Goal: Information Seeking & Learning: Get advice/opinions

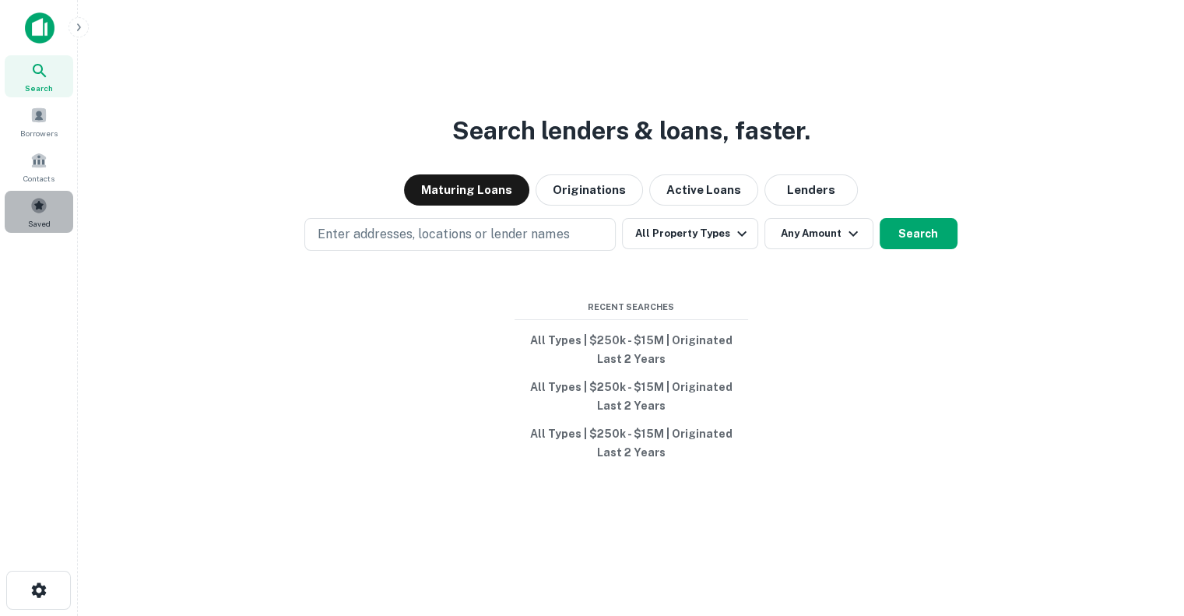
click at [47, 202] on span at bounding box center [38, 205] width 17 height 17
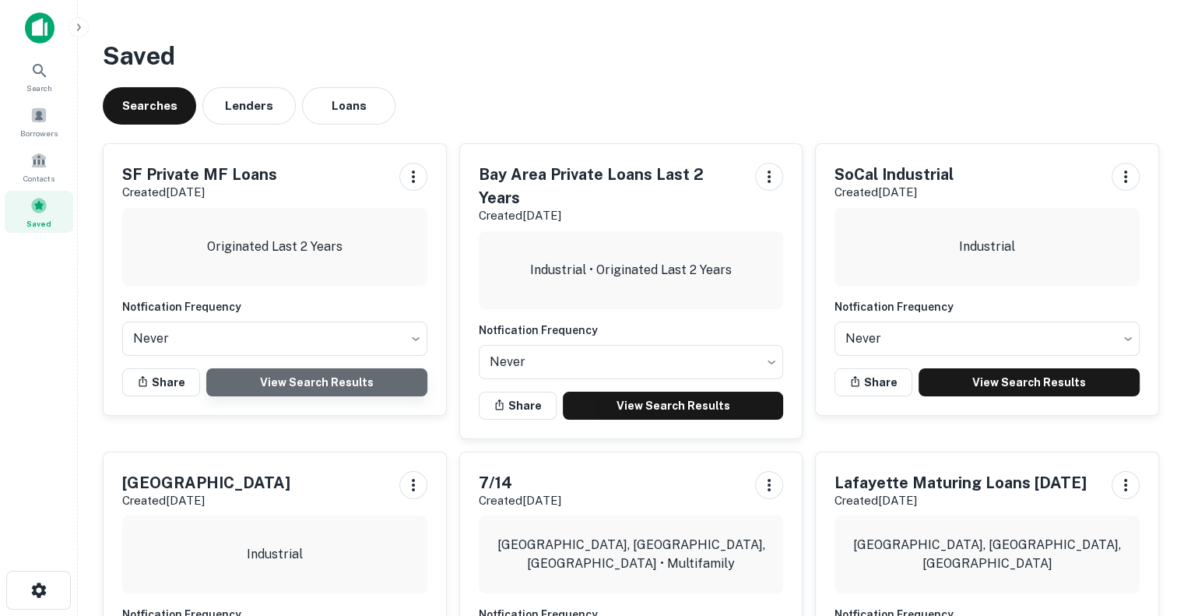
click at [346, 386] on link "View Search Results" at bounding box center [316, 382] width 221 height 28
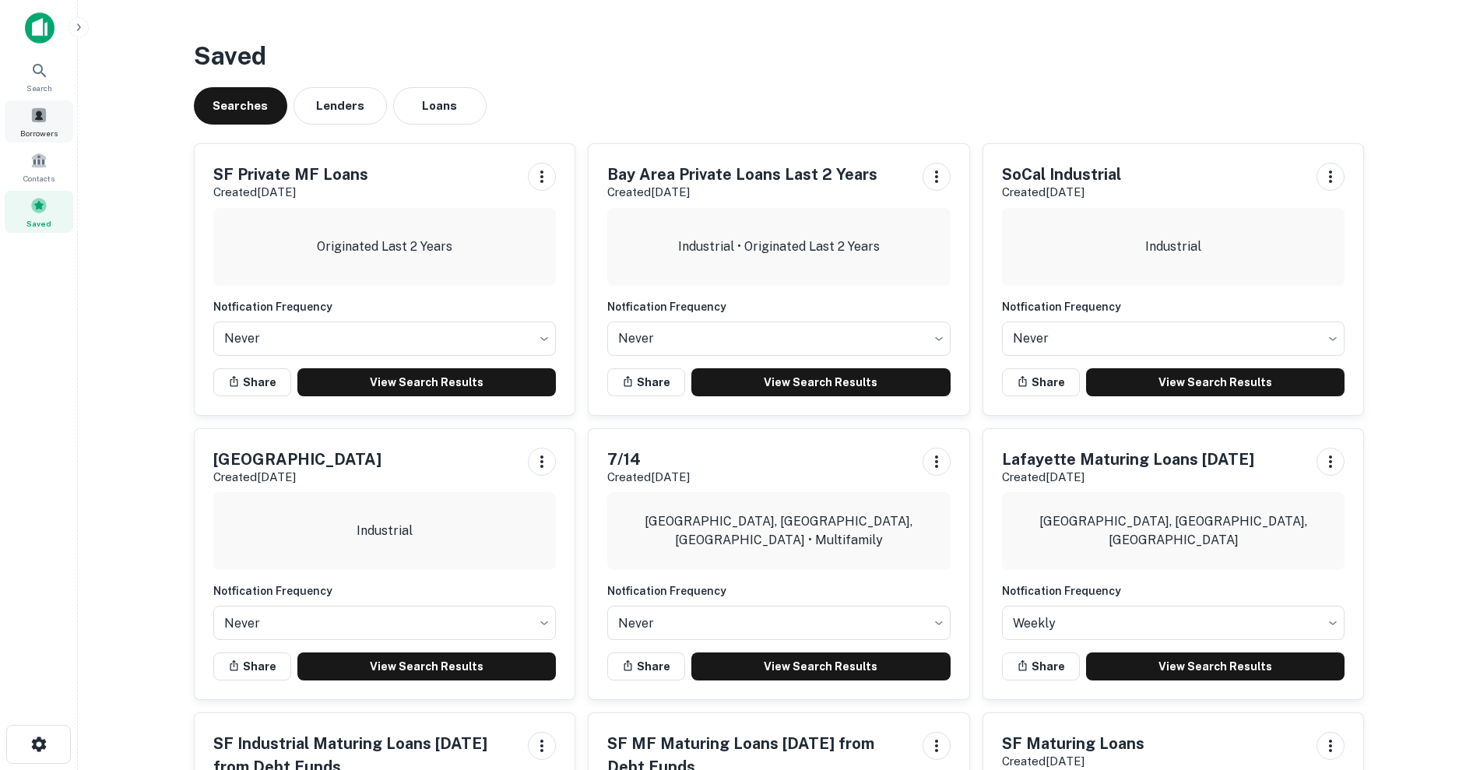
click at [41, 104] on div "Borrowers" at bounding box center [39, 121] width 69 height 42
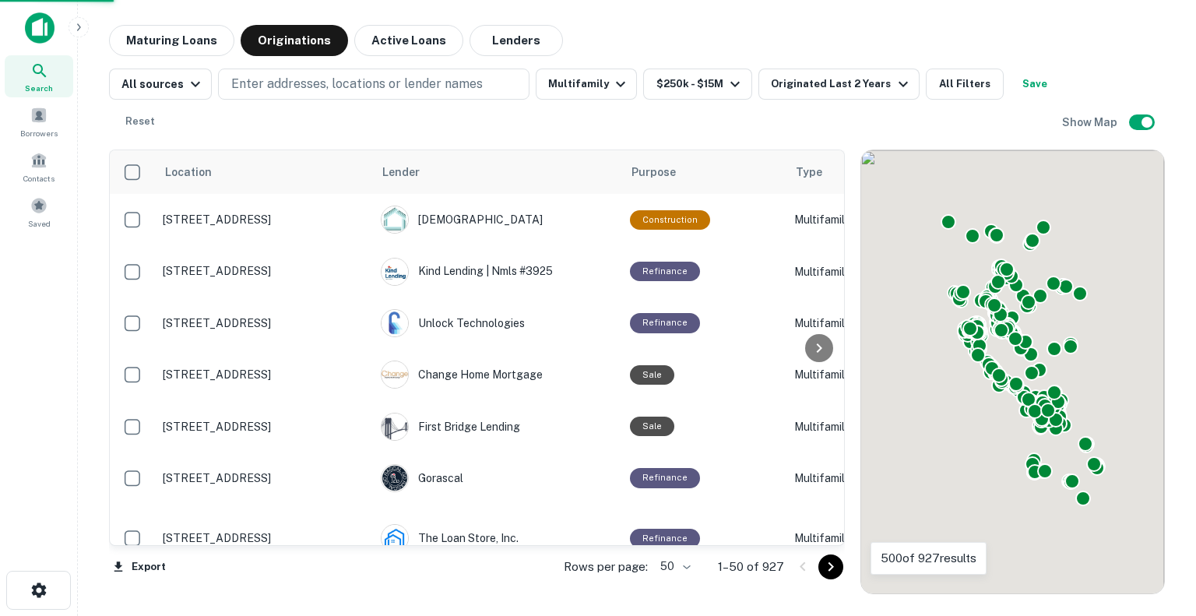
click at [674, 565] on body "Search Borrowers Contacts Saved Maturing Loans Originations Active Loans Lender…" at bounding box center [598, 308] width 1196 height 616
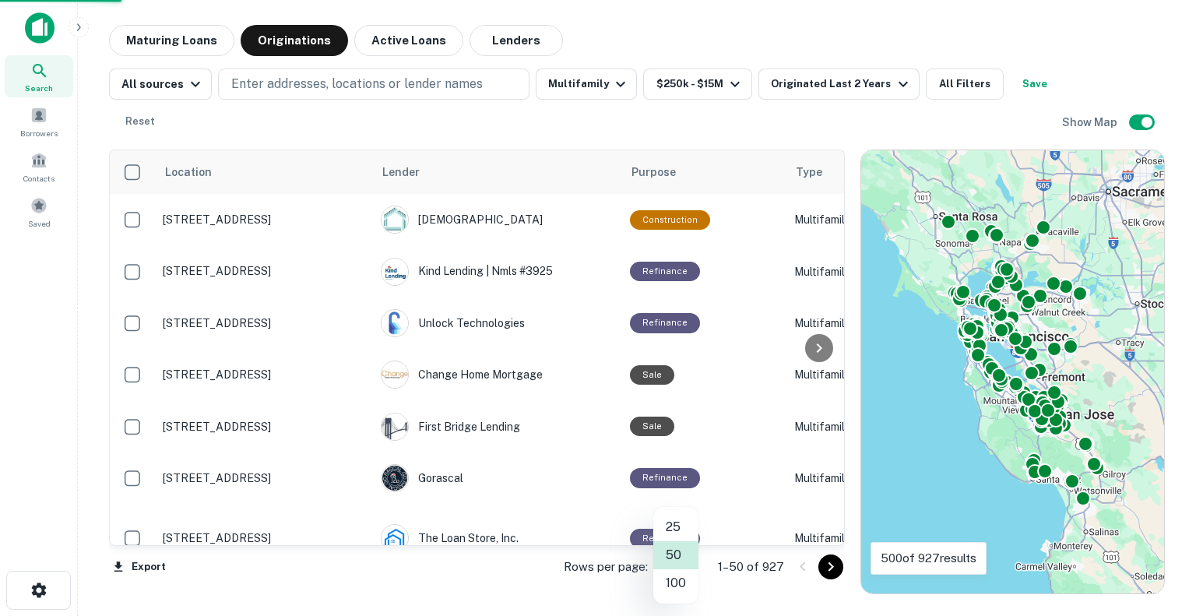
click at [675, 585] on li "100" at bounding box center [675, 583] width 45 height 28
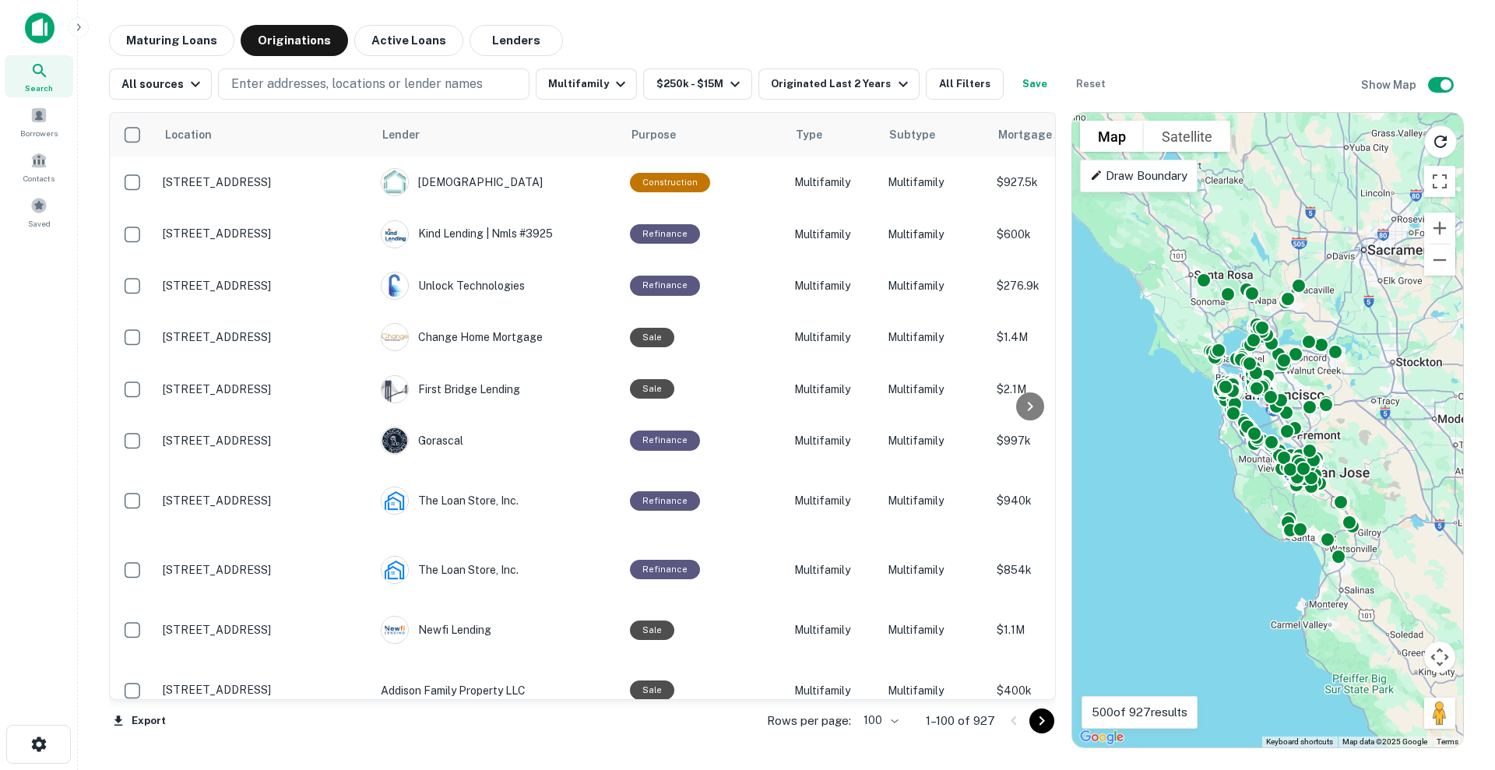
drag, startPoint x: 1089, startPoint y: 4, endPoint x: 956, endPoint y: 26, distance: 134.9
click at [956, 26] on div "Maturing Loans Originations Active Loans Lenders" at bounding box center [786, 40] width 1355 height 31
click at [1039, 615] on icon "Go to next page" at bounding box center [1041, 721] width 19 height 19
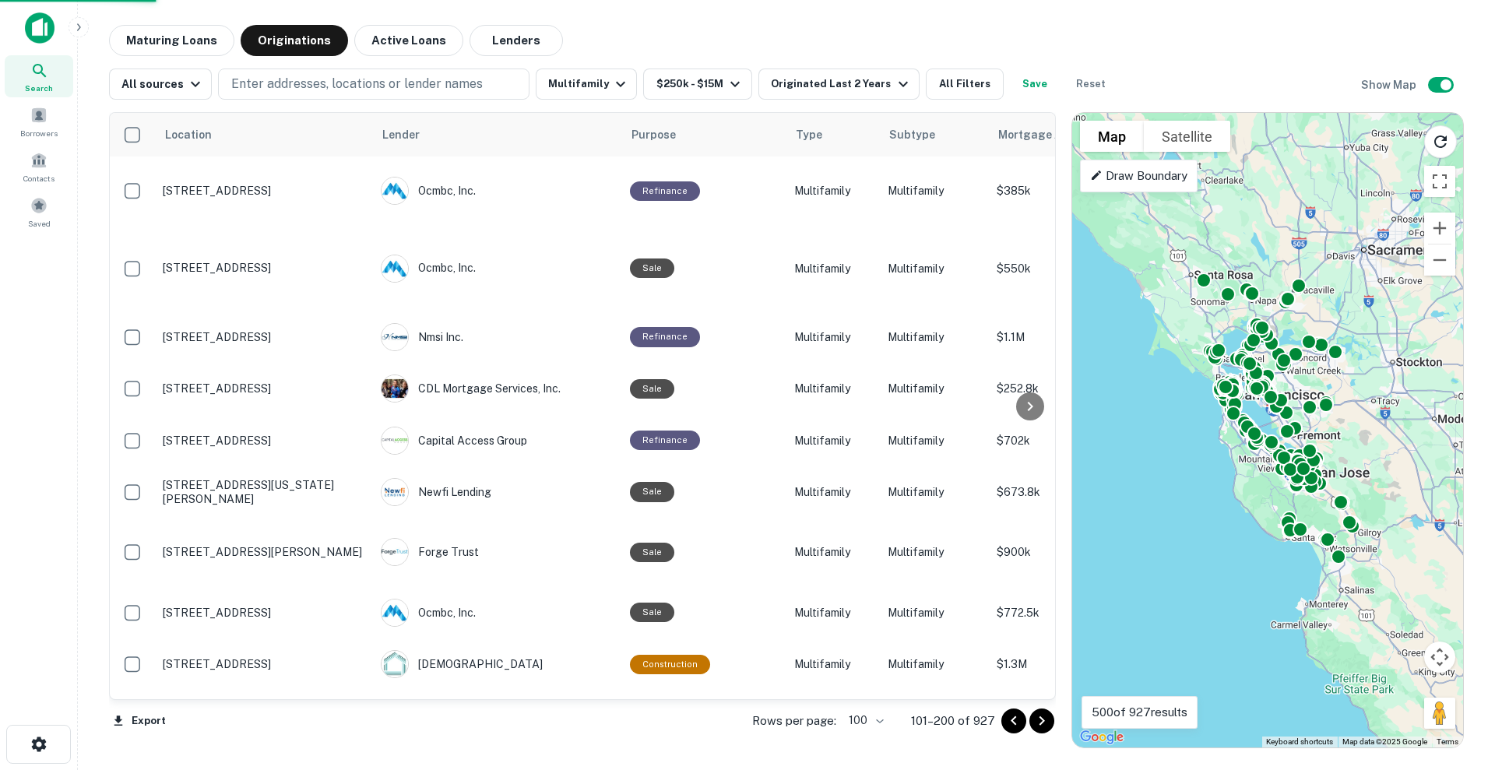
click at [1039, 615] on icon "Go to next page" at bounding box center [1041, 721] width 19 height 19
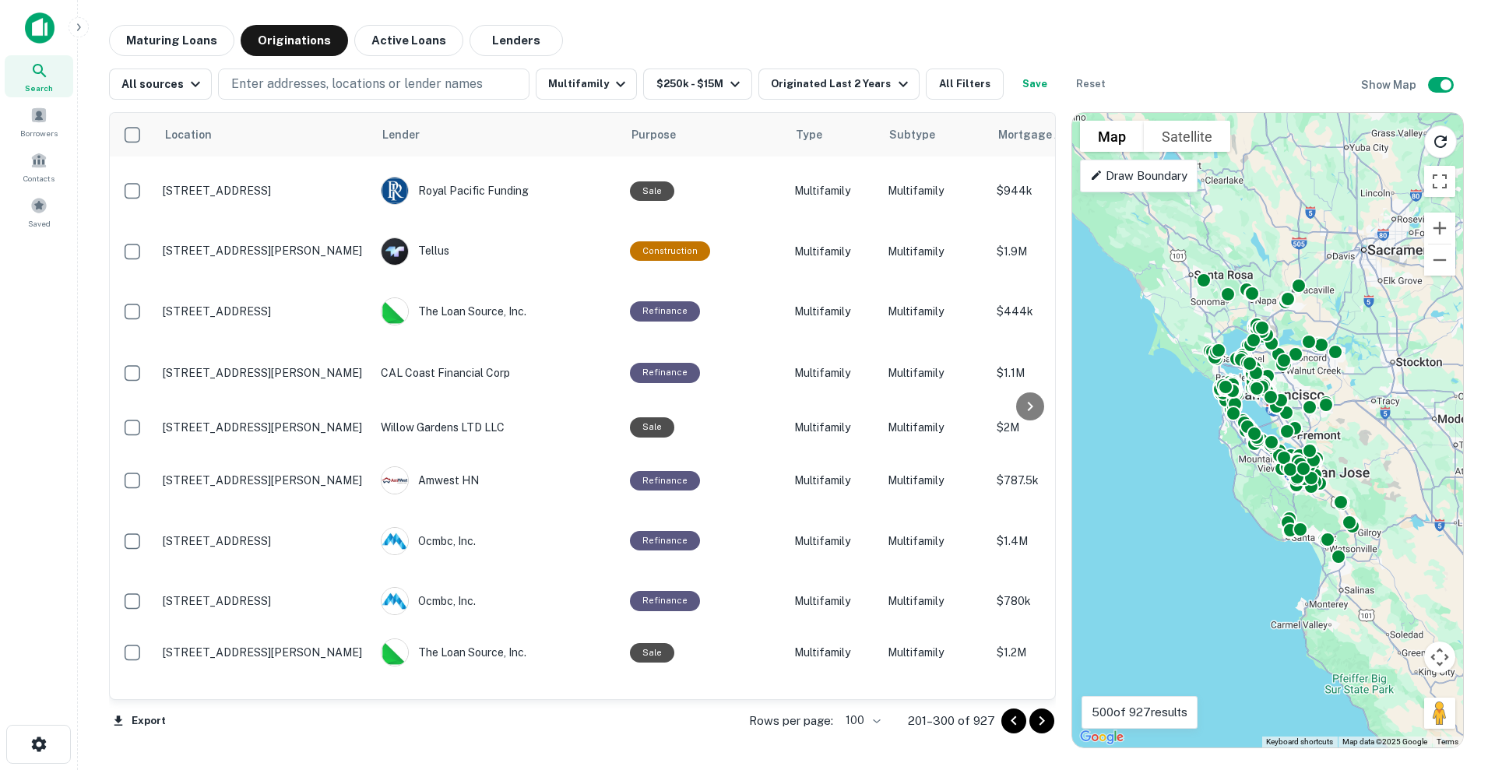
click at [1138, 39] on div "Maturing Loans Originations Active Loans Lenders" at bounding box center [786, 40] width 1355 height 31
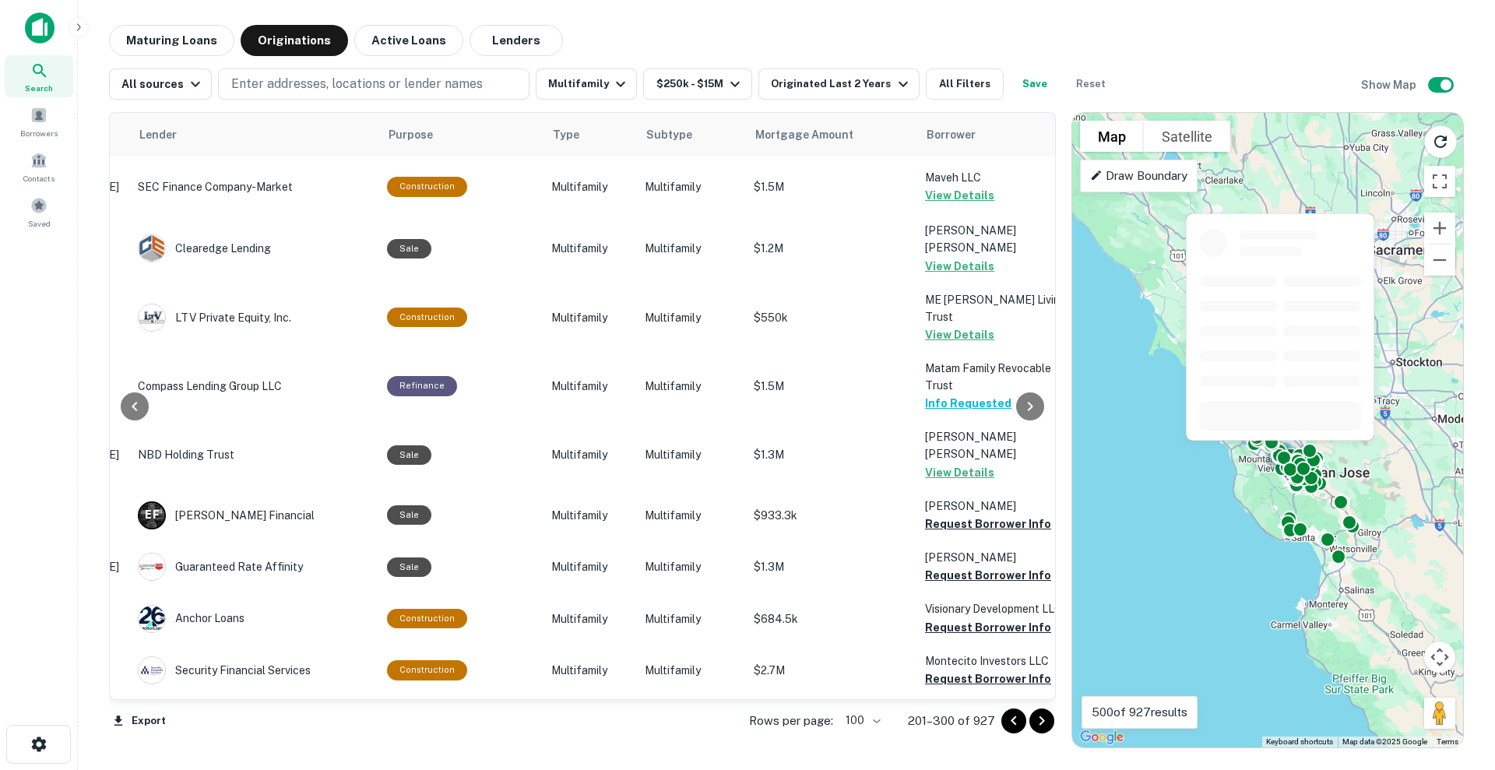
scroll to position [4859, 243]
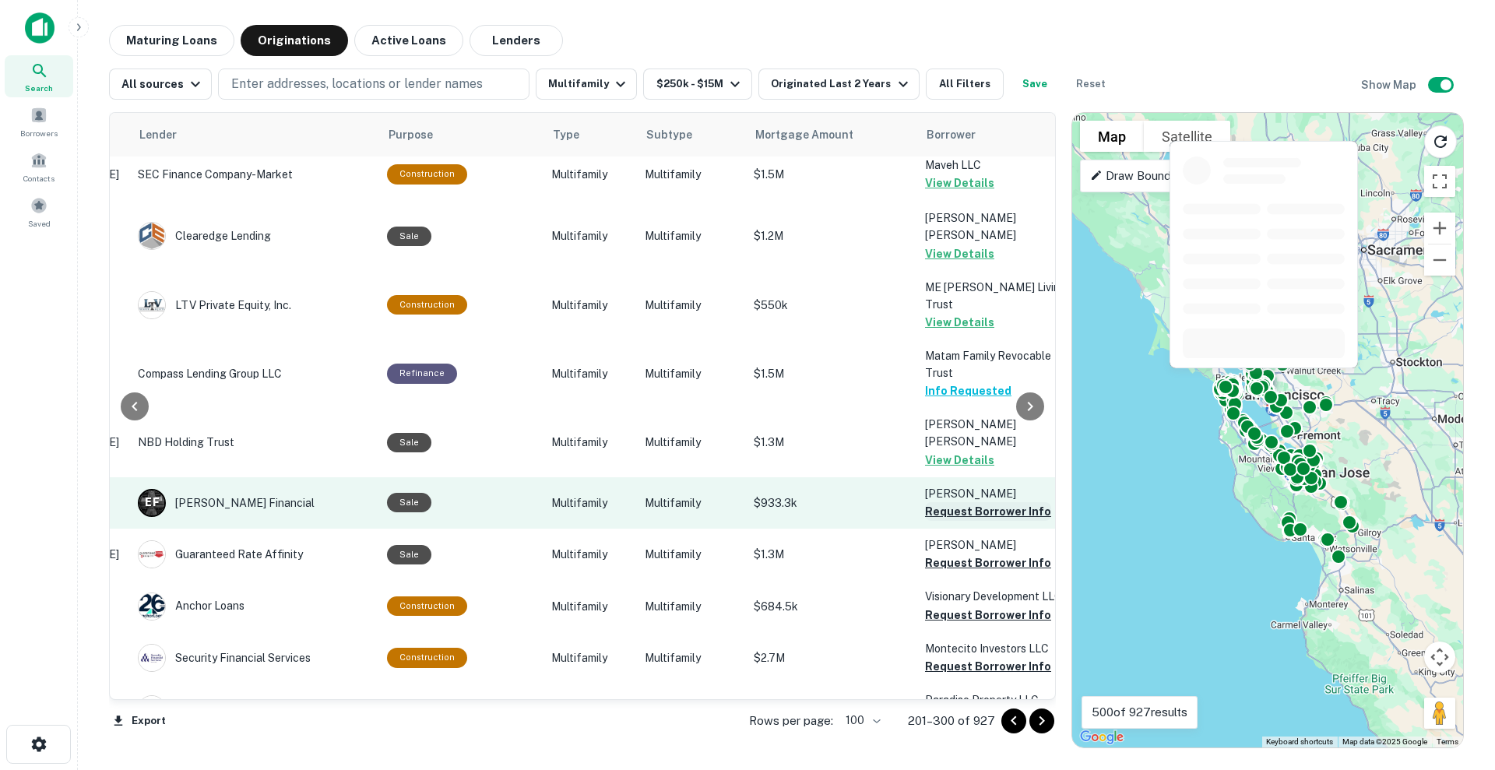
click at [949, 502] on button "Request Borrower Info" at bounding box center [988, 511] width 126 height 19
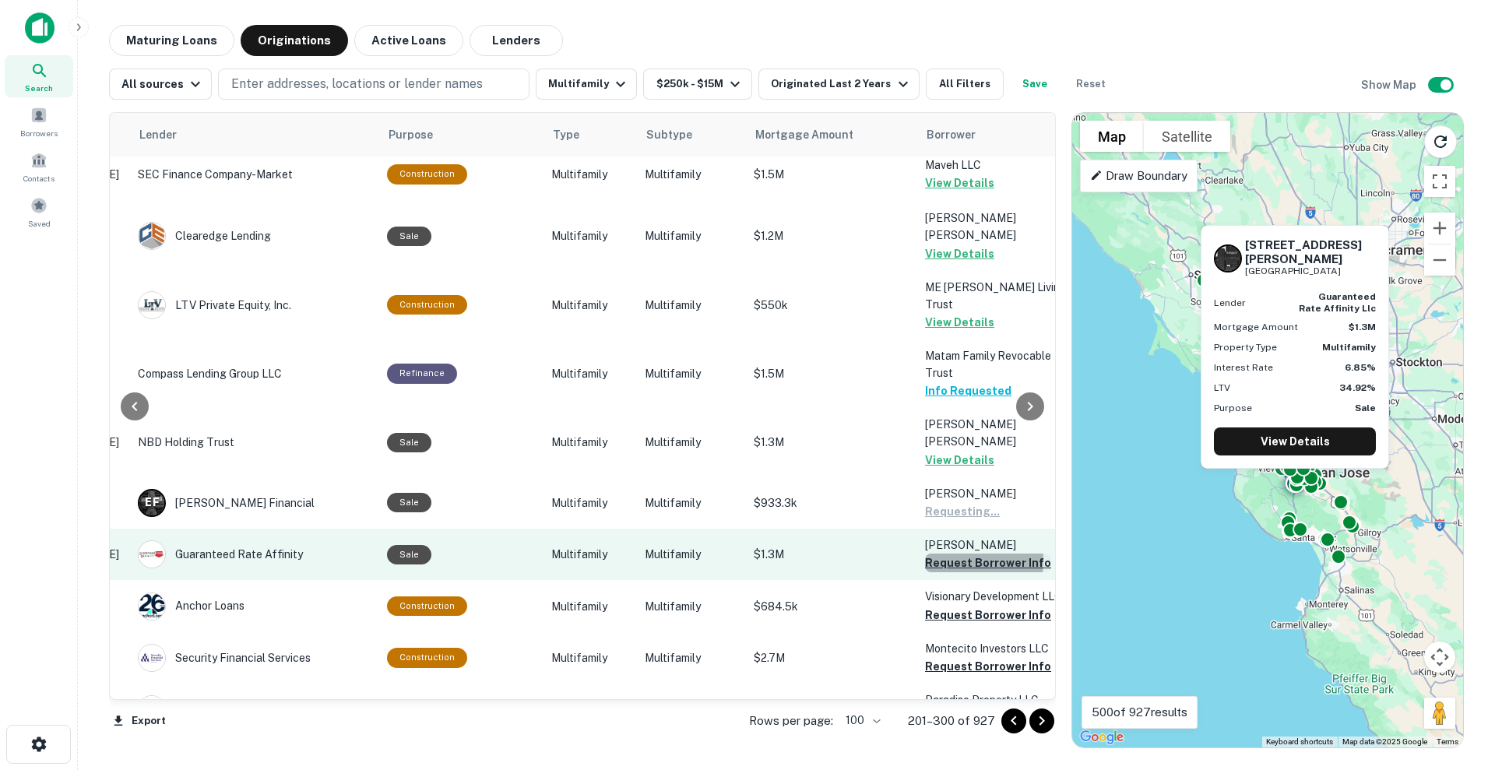
click at [948, 554] on button "Request Borrower Info" at bounding box center [988, 563] width 126 height 19
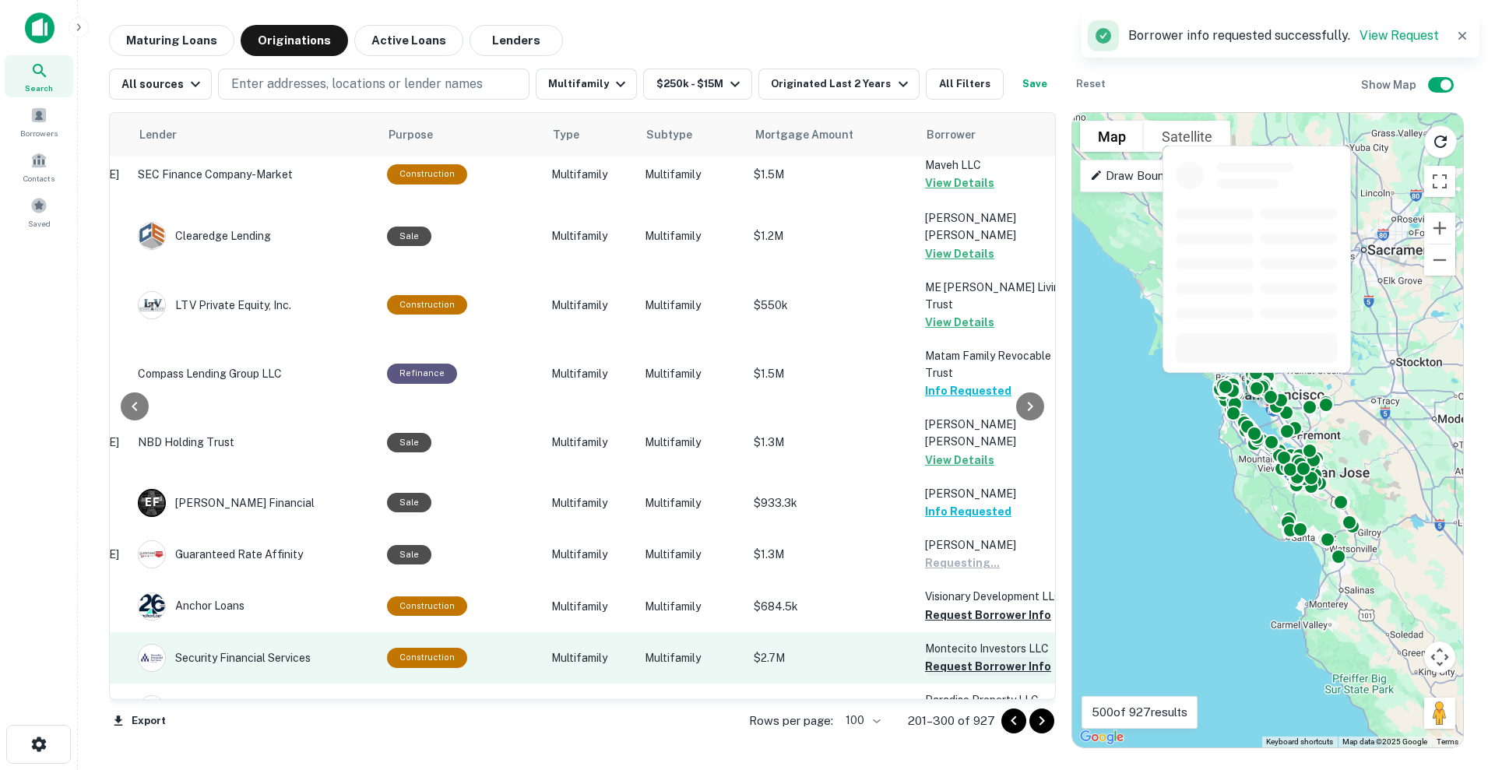
click at [936, 606] on button "Request Borrower Info" at bounding box center [988, 615] width 126 height 19
click at [941, 615] on button "Request Borrower Info" at bounding box center [988, 666] width 126 height 19
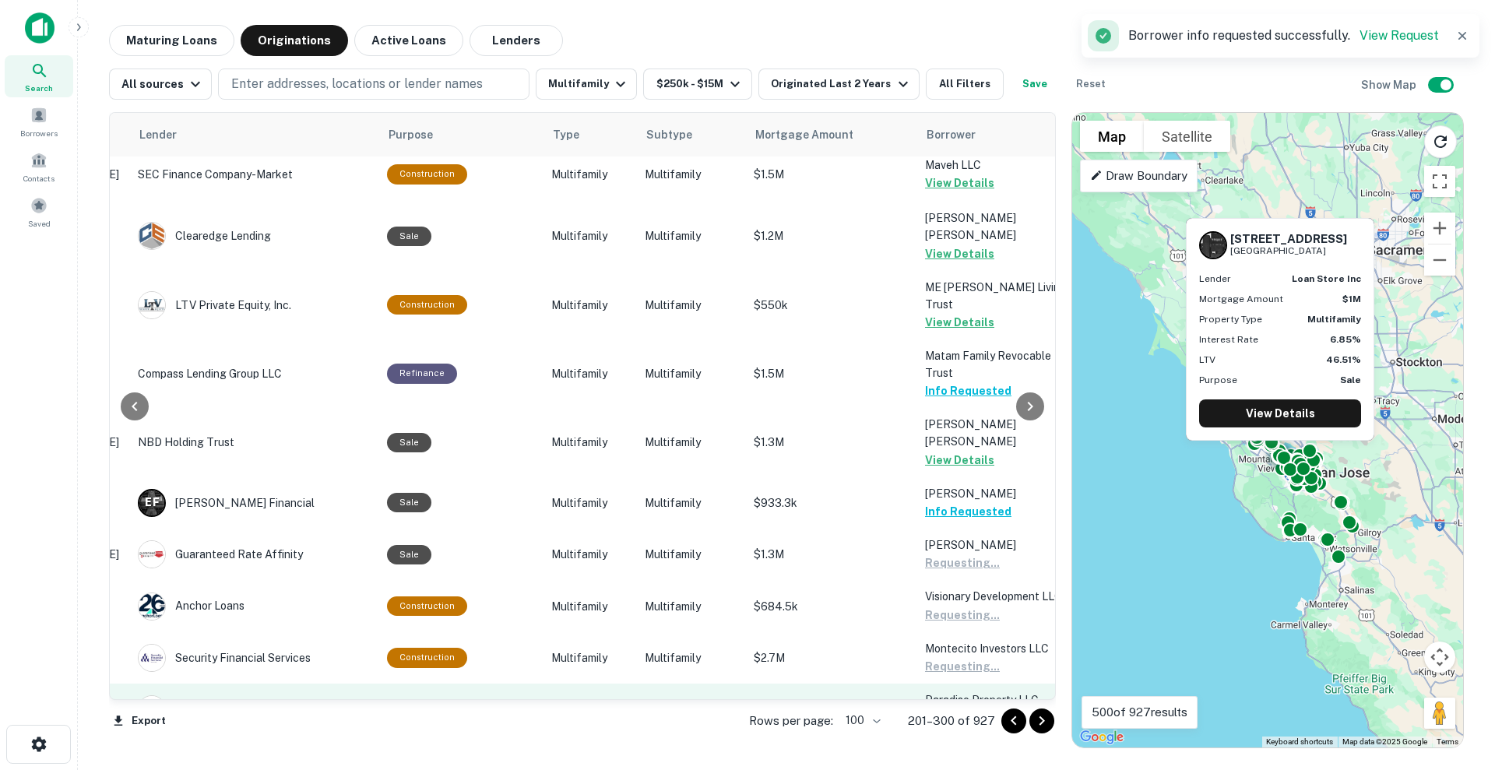
click at [944, 615] on button "Request Borrower Info" at bounding box center [988, 718] width 126 height 19
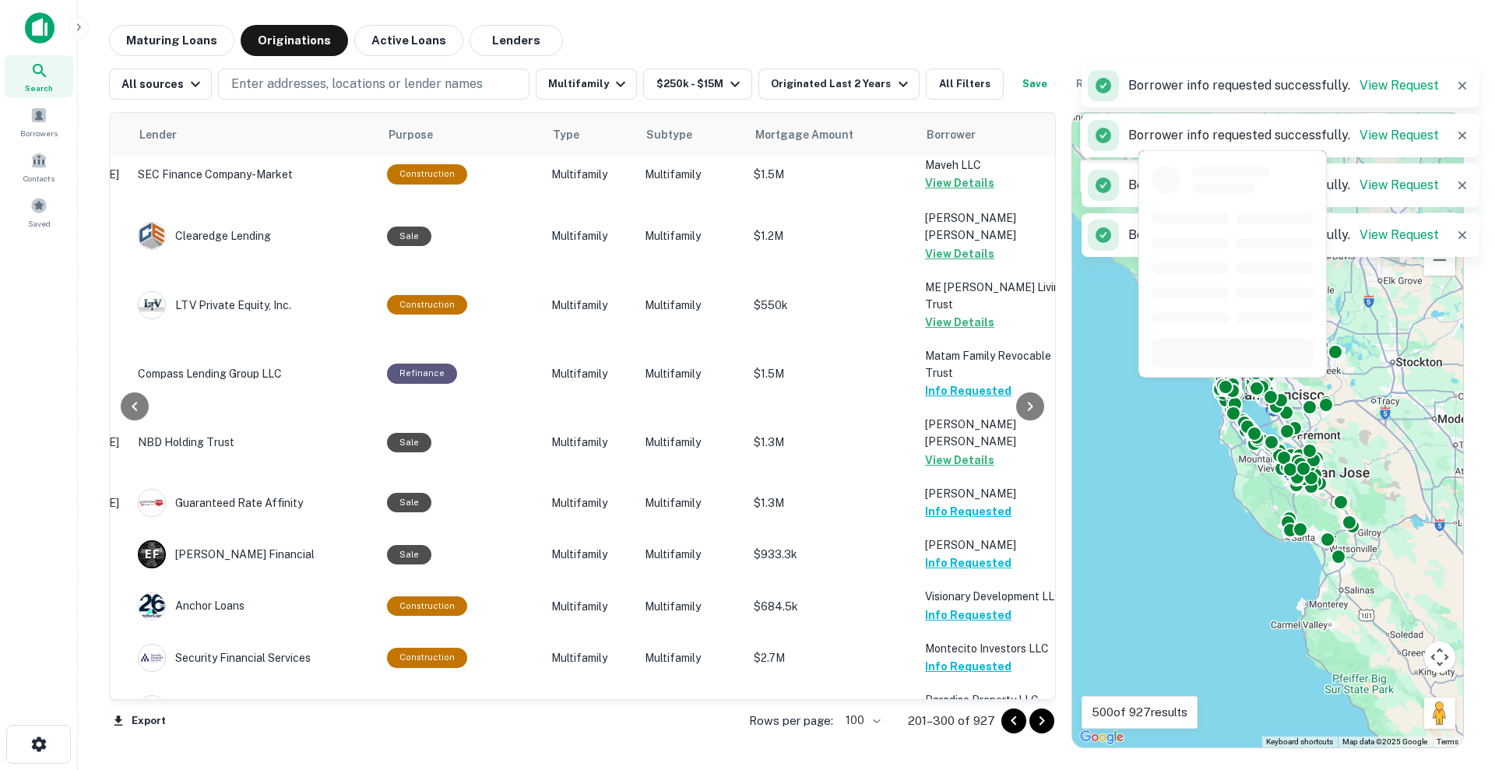
scroll to position [4887, 243]
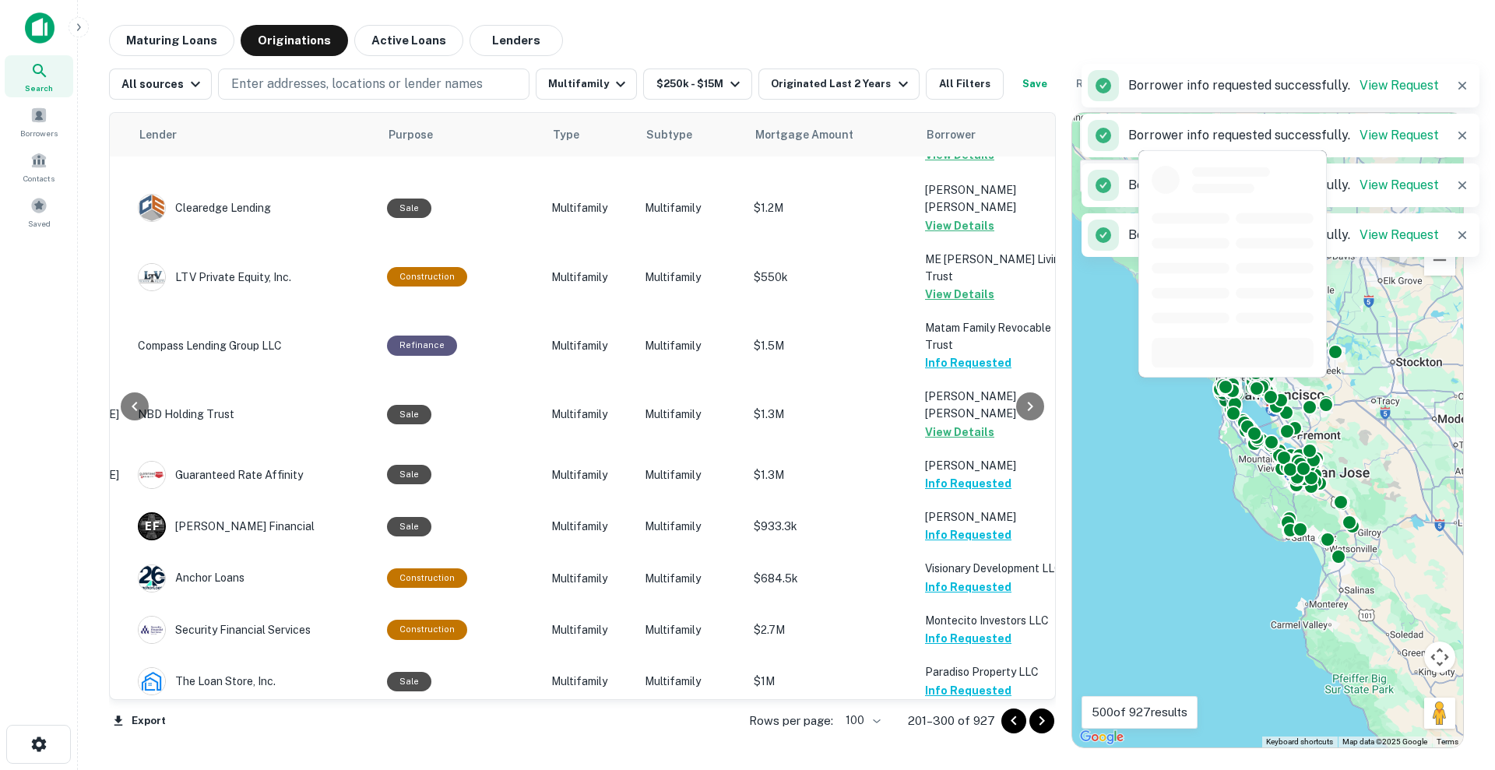
click at [1044, 615] on icon "Go to next page" at bounding box center [1041, 721] width 19 height 19
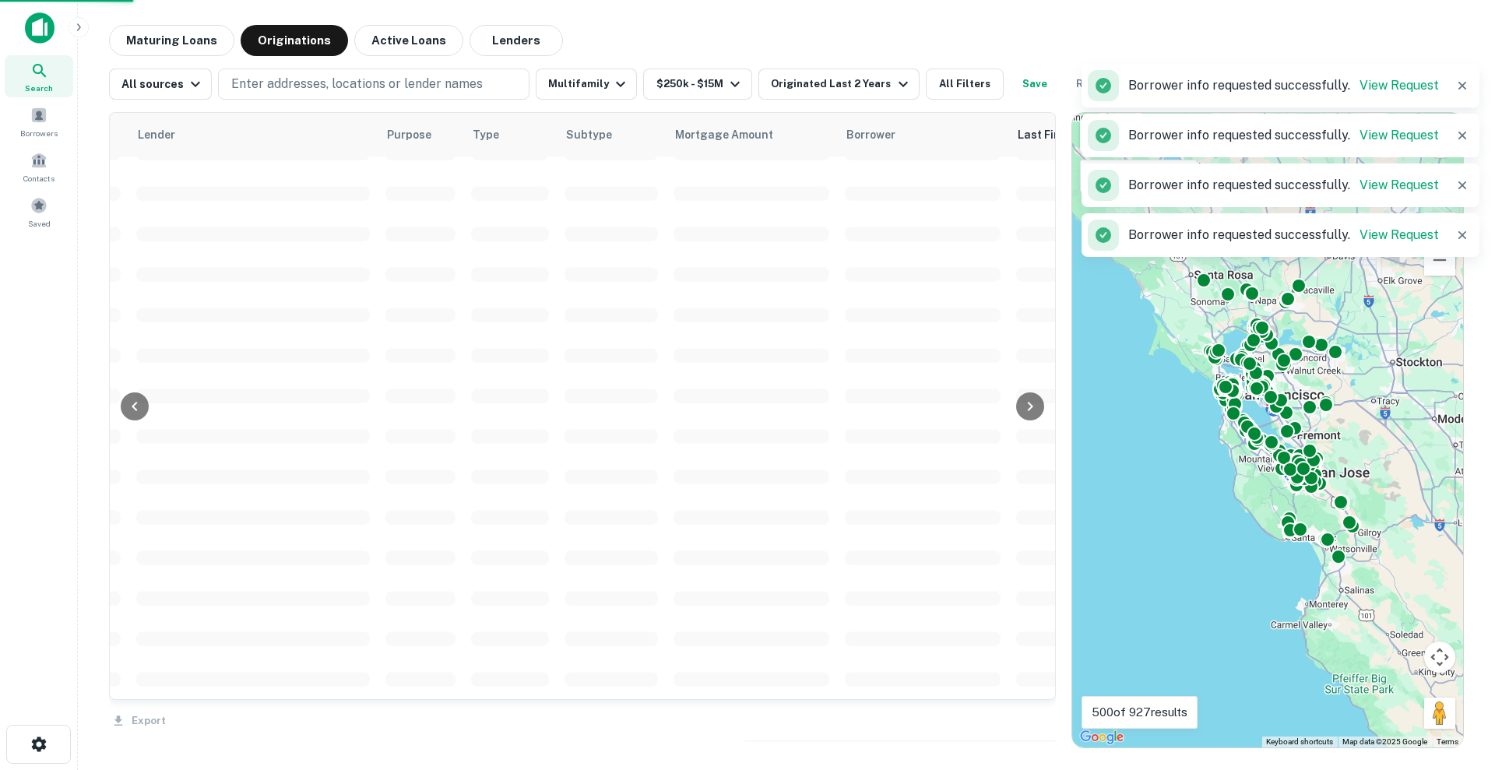
scroll to position [4871, 243]
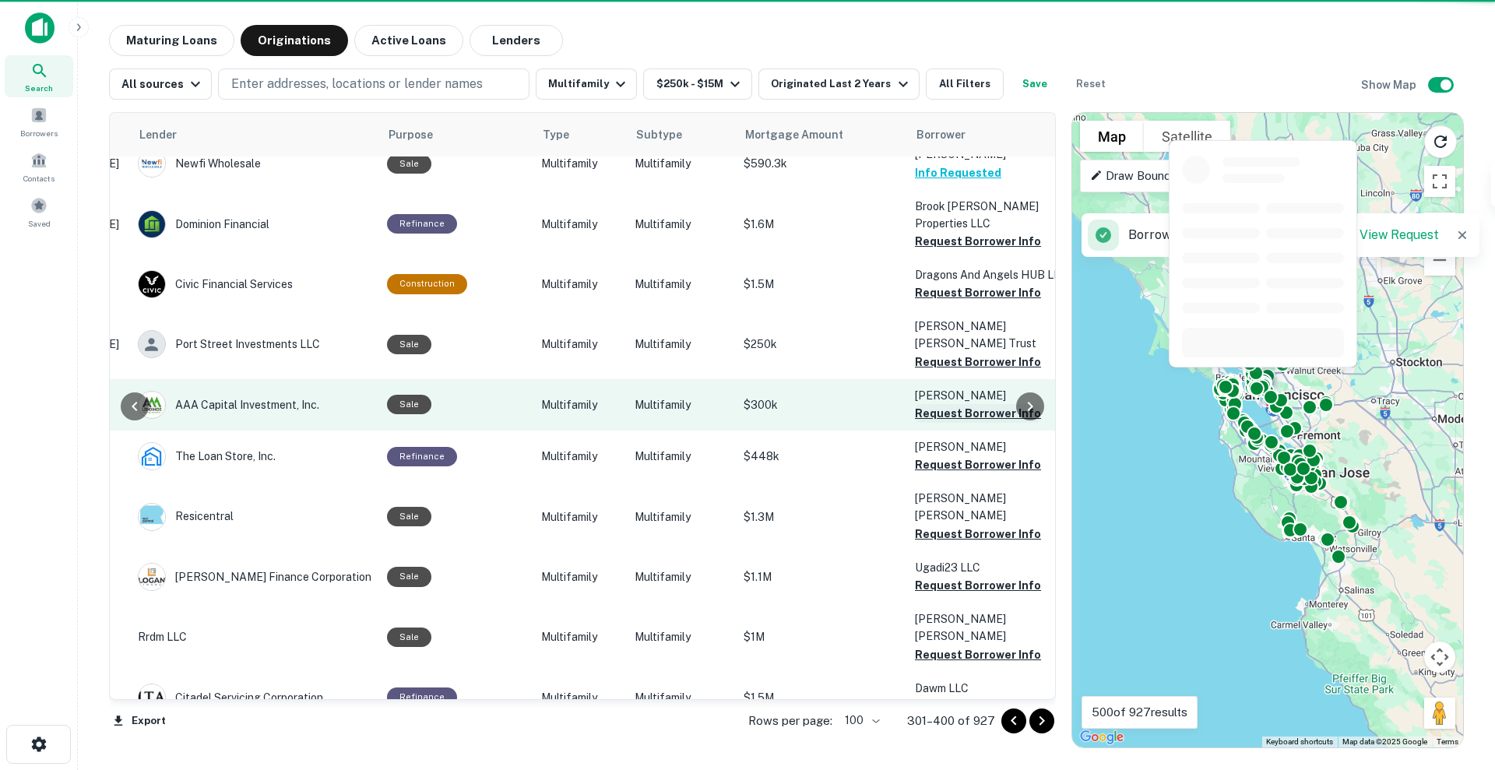
click at [976, 404] on button "Request Borrower Info" at bounding box center [978, 413] width 126 height 19
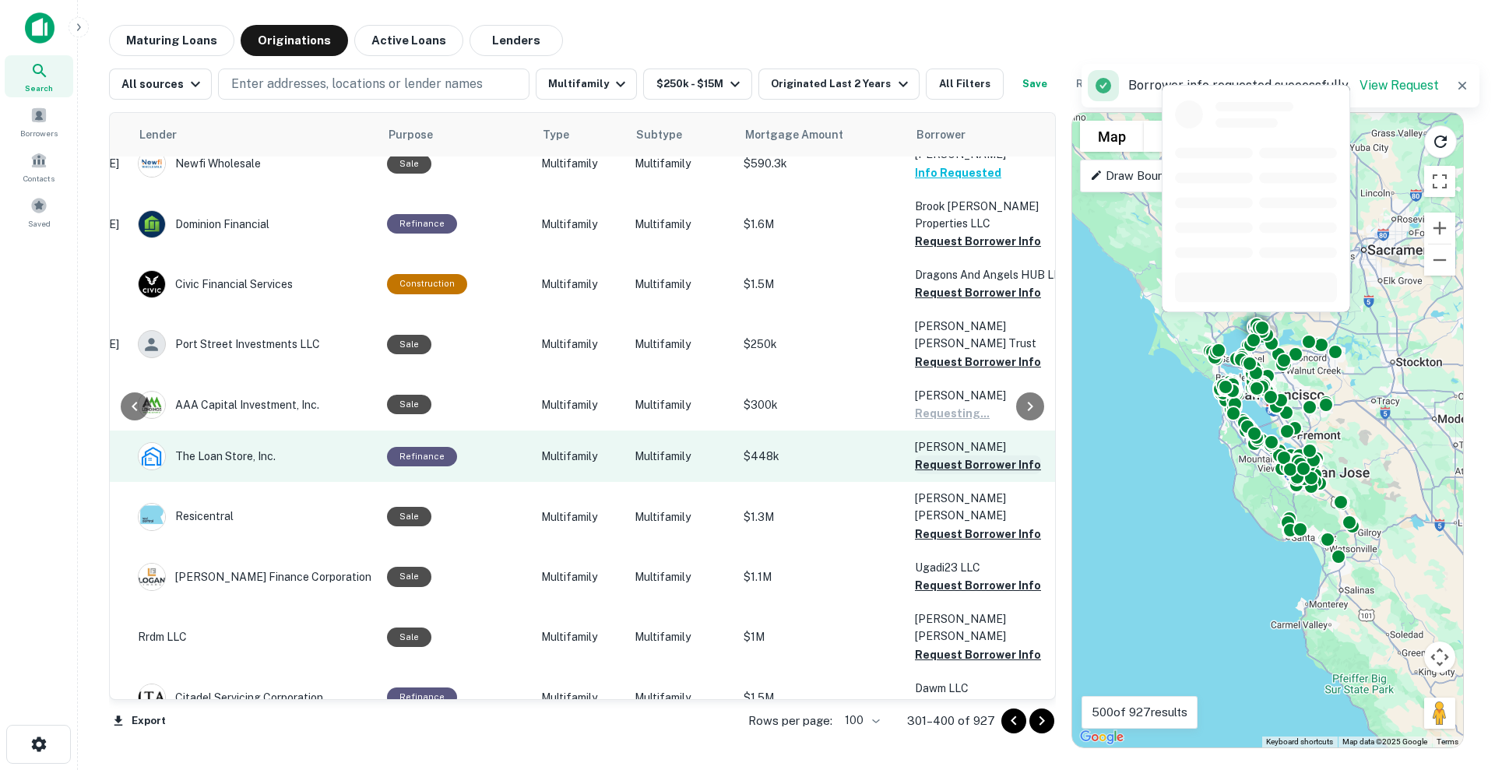
click at [940, 455] on button "Request Borrower Info" at bounding box center [978, 464] width 126 height 19
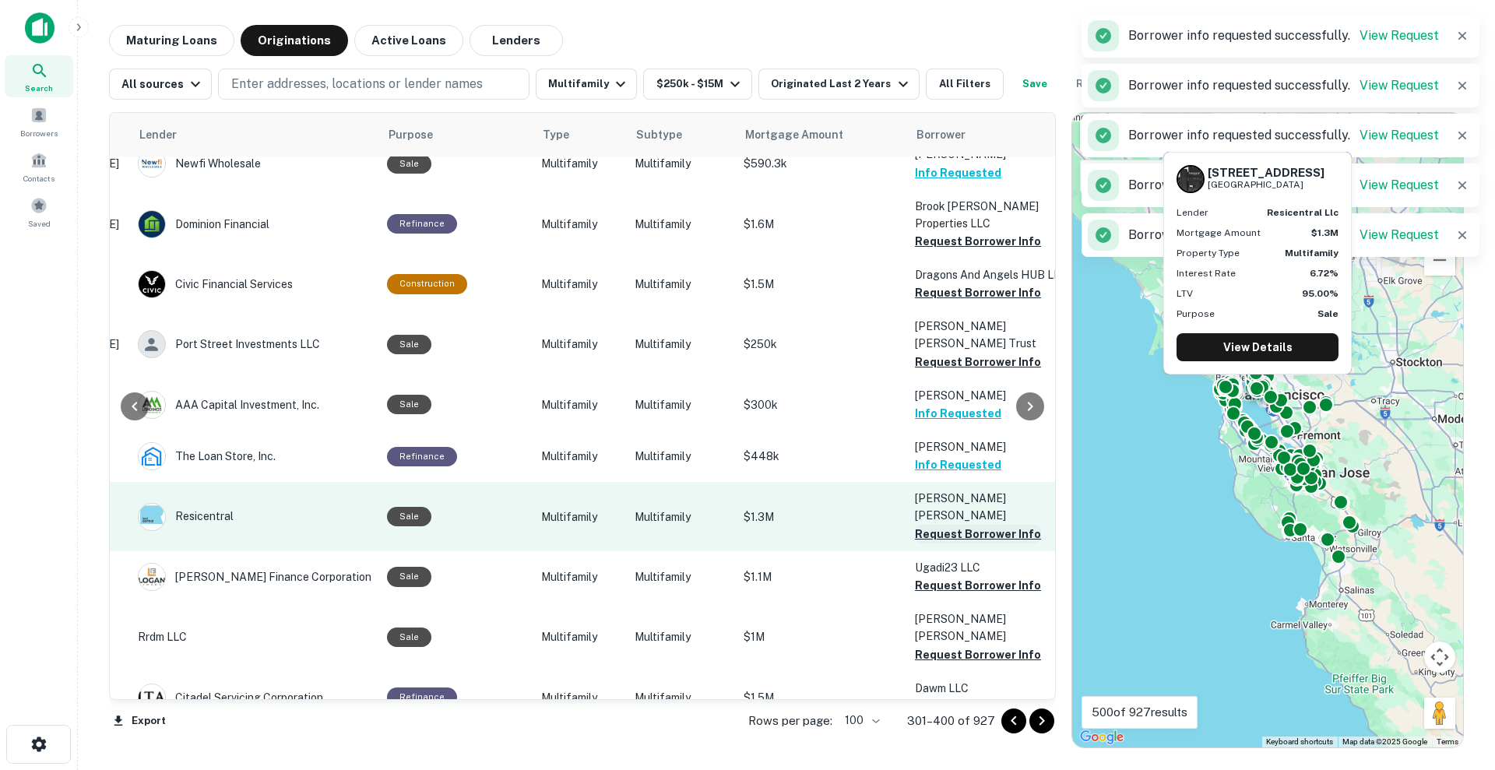
click at [929, 525] on button "Request Borrower Info" at bounding box center [978, 534] width 126 height 19
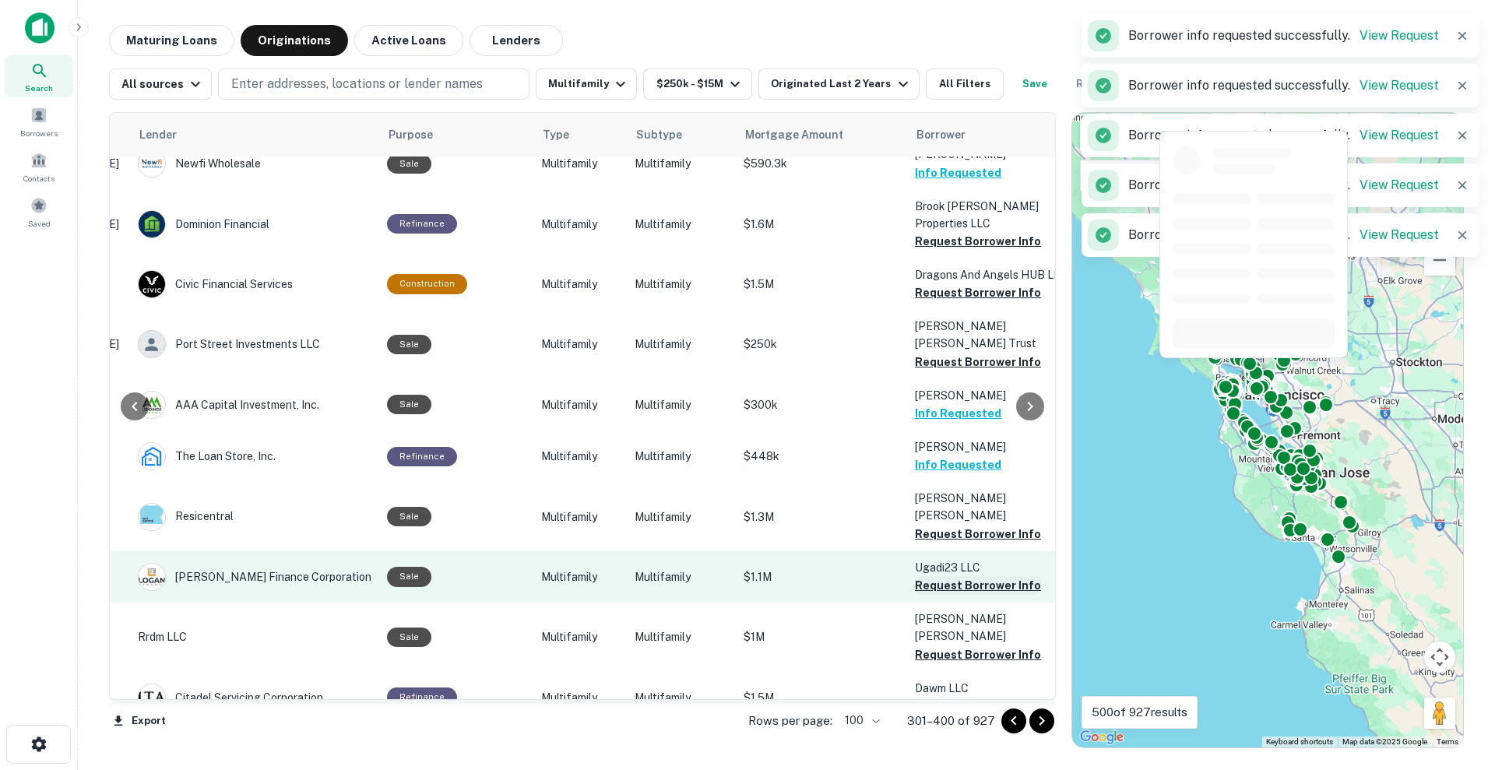
click at [934, 576] on button "Request Borrower Info" at bounding box center [978, 585] width 126 height 19
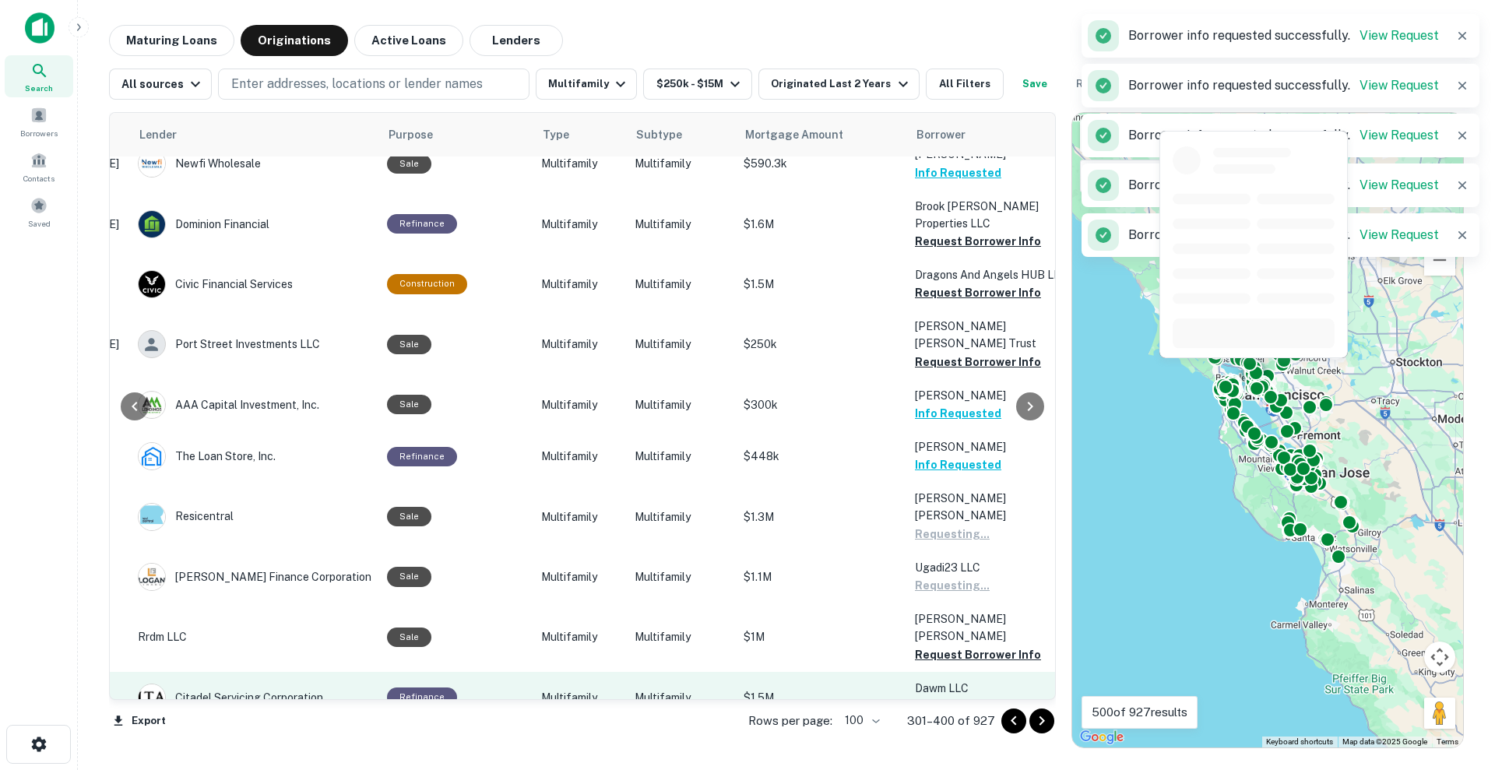
click at [939, 615] on button "Request Borrower Info" at bounding box center [978, 654] width 126 height 19
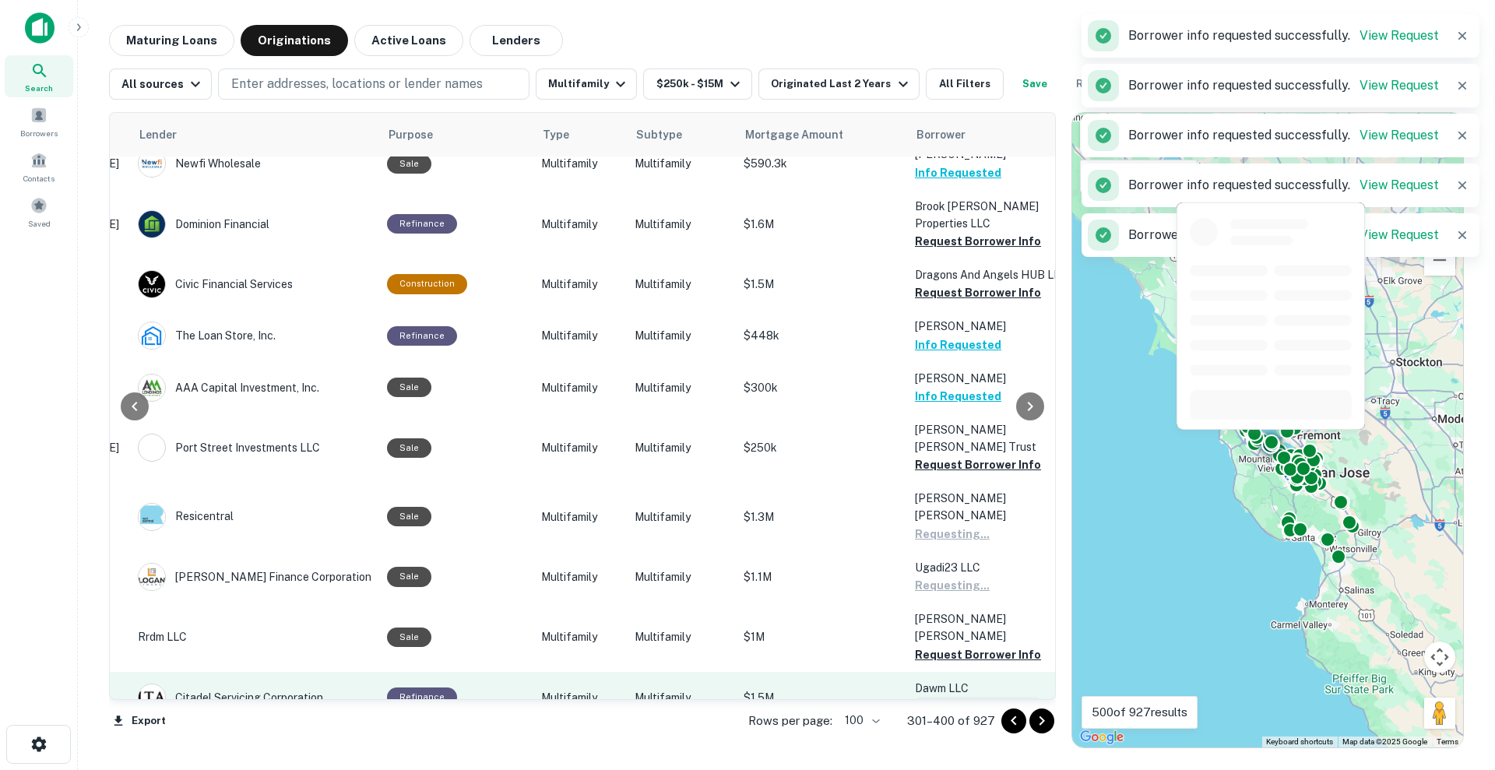
click at [946, 615] on button "Request Borrower Info" at bounding box center [978, 706] width 126 height 19
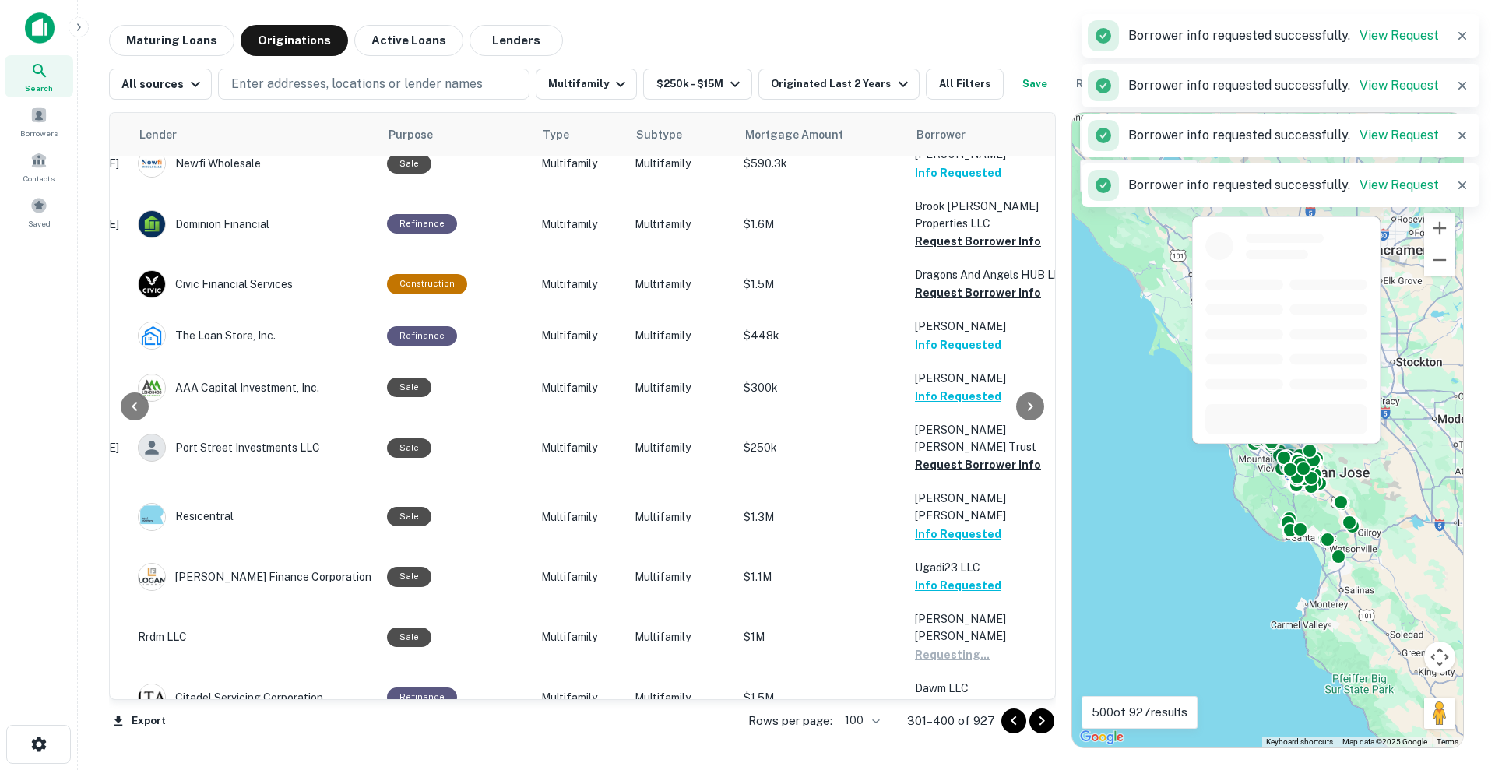
click at [958, 615] on button "Request Borrower Info" at bounding box center [978, 759] width 126 height 19
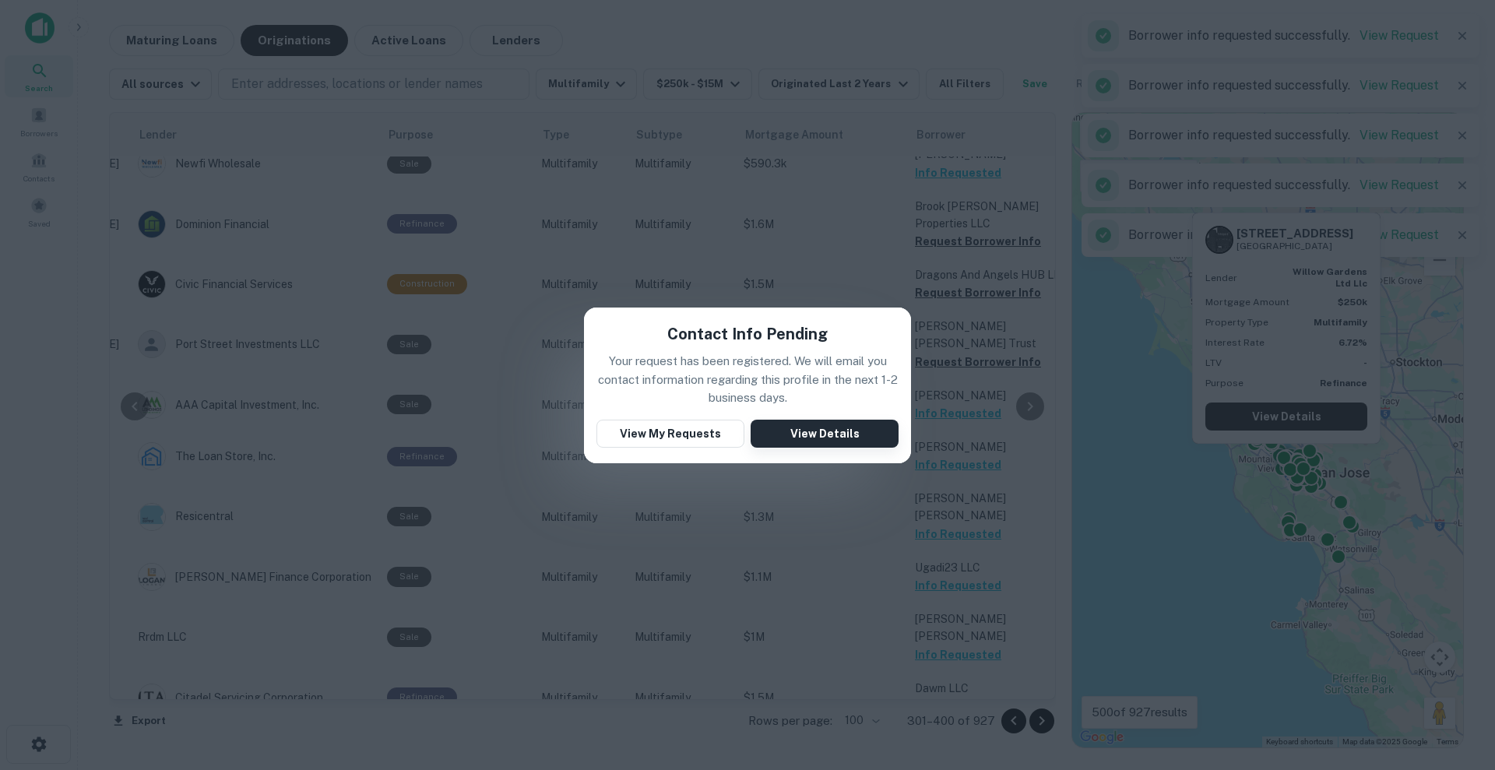
click at [836, 428] on button "View Details" at bounding box center [825, 434] width 148 height 28
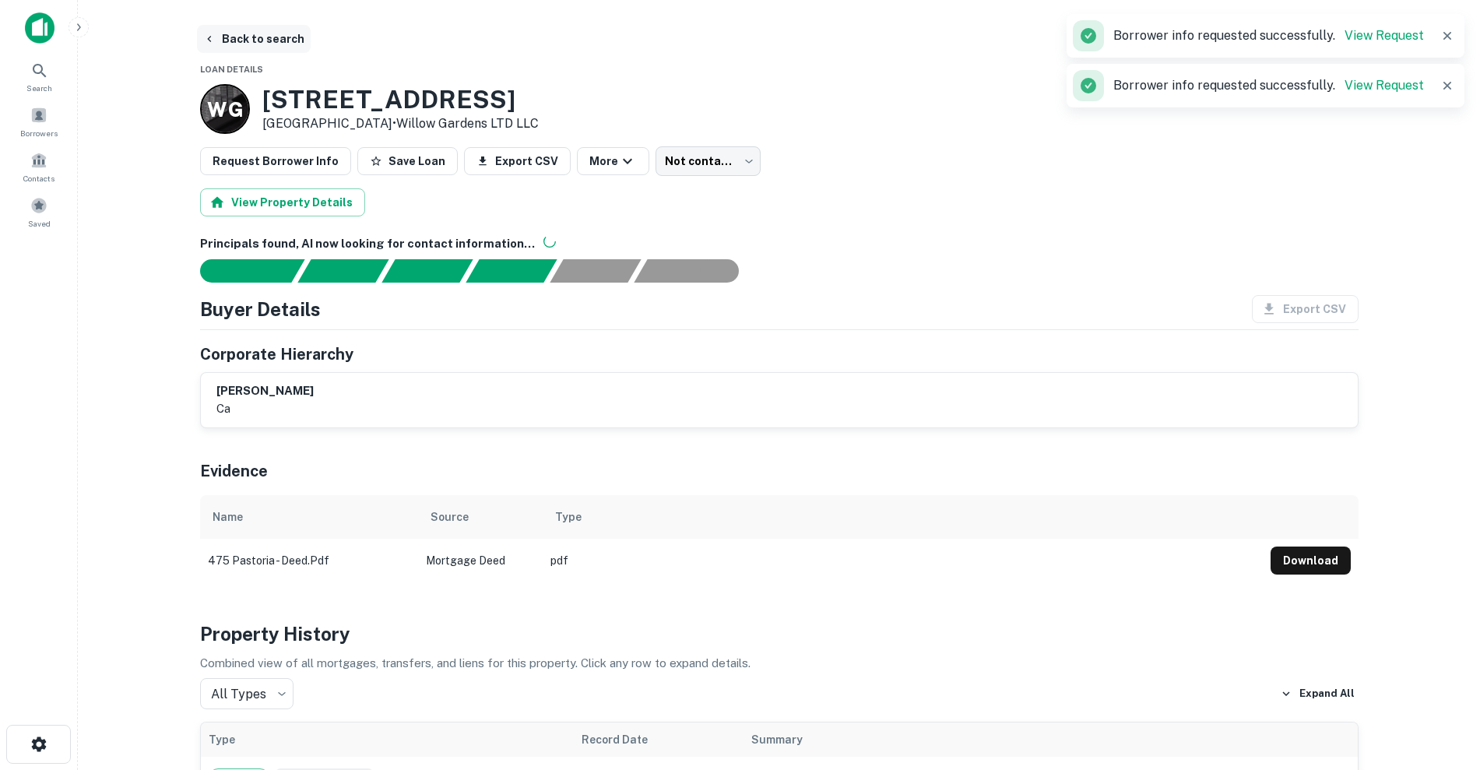
click at [210, 35] on icon "button" at bounding box center [209, 39] width 12 height 12
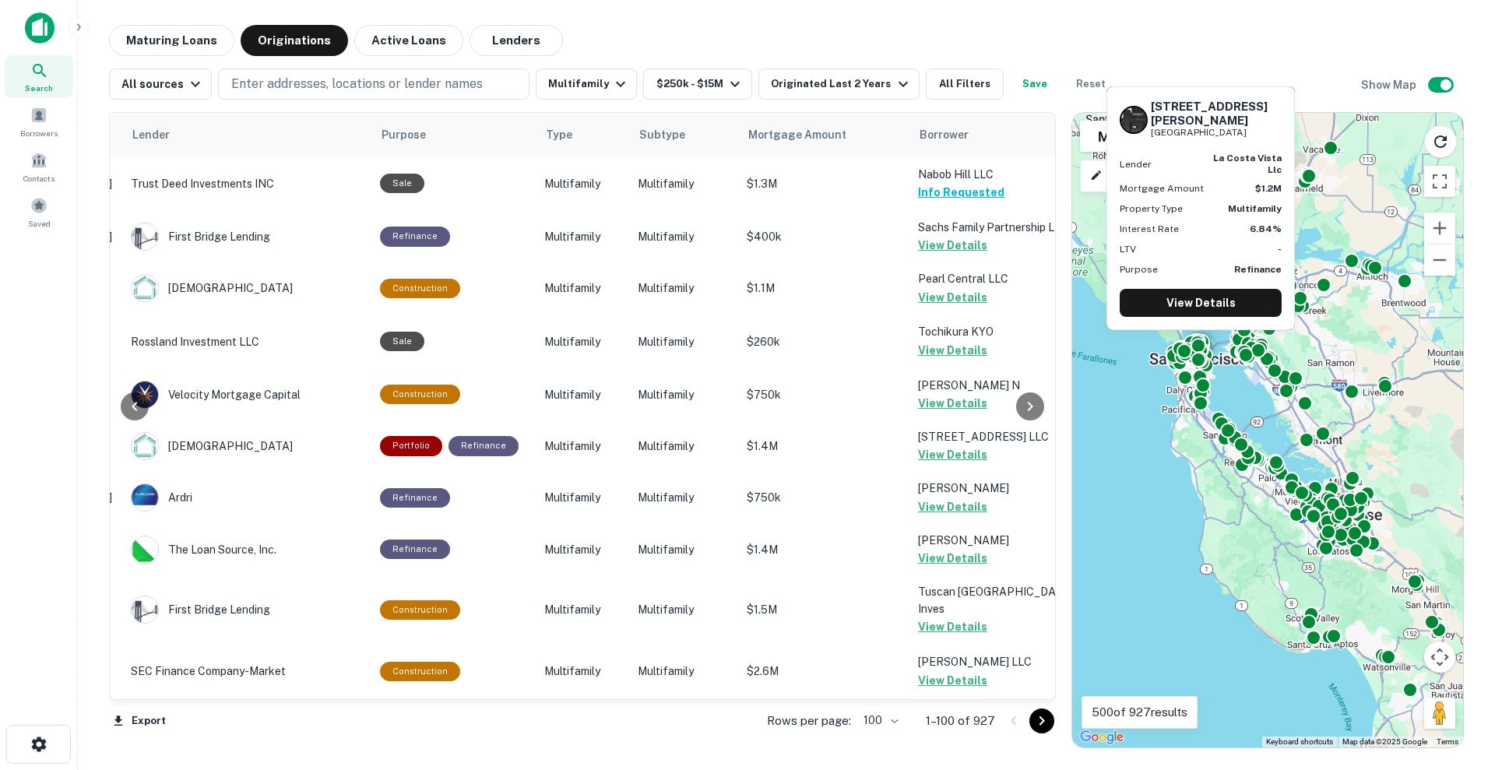
scroll to position [3521, 248]
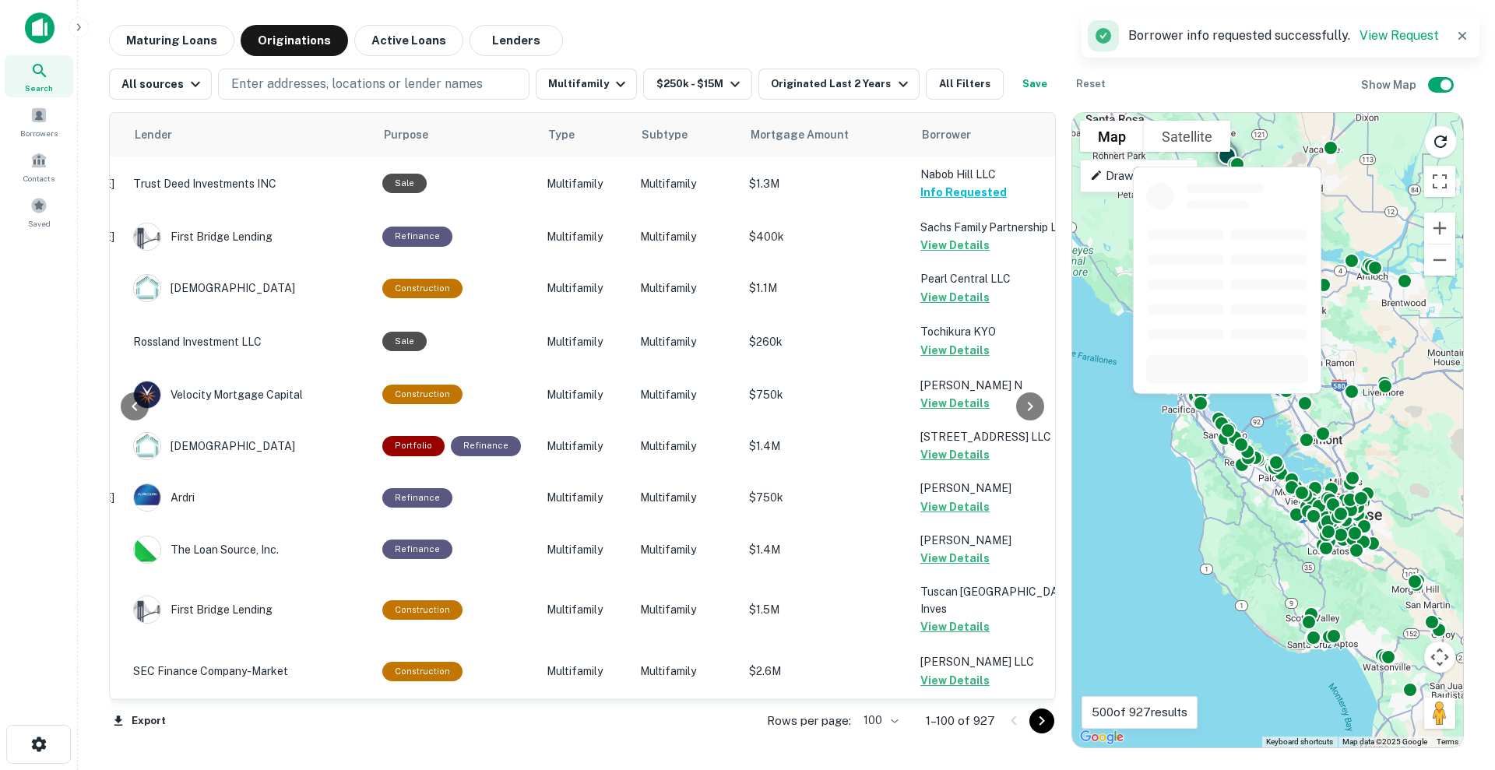
scroll to position [3814, 248]
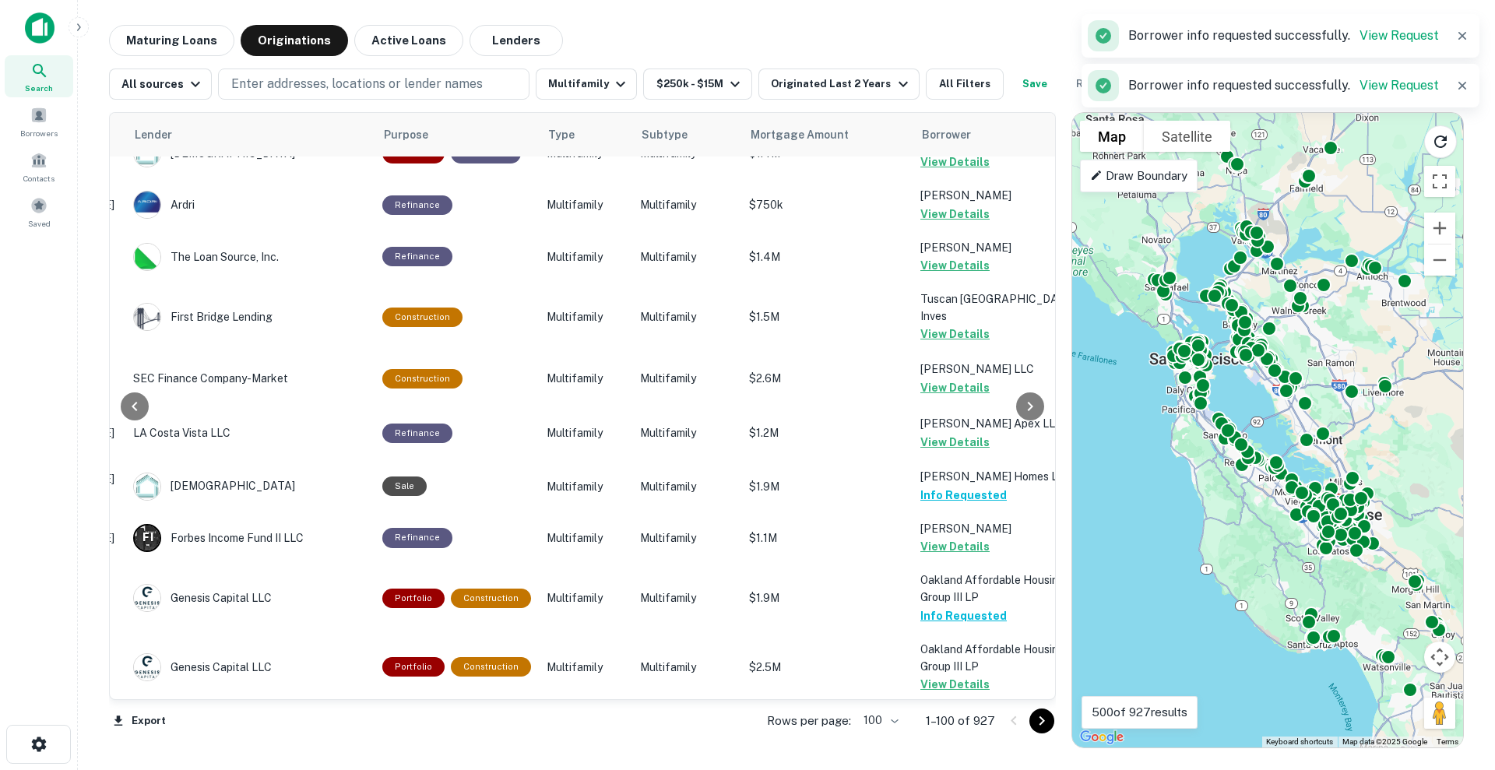
click at [1039, 615] on icon "Go to next page" at bounding box center [1041, 721] width 19 height 19
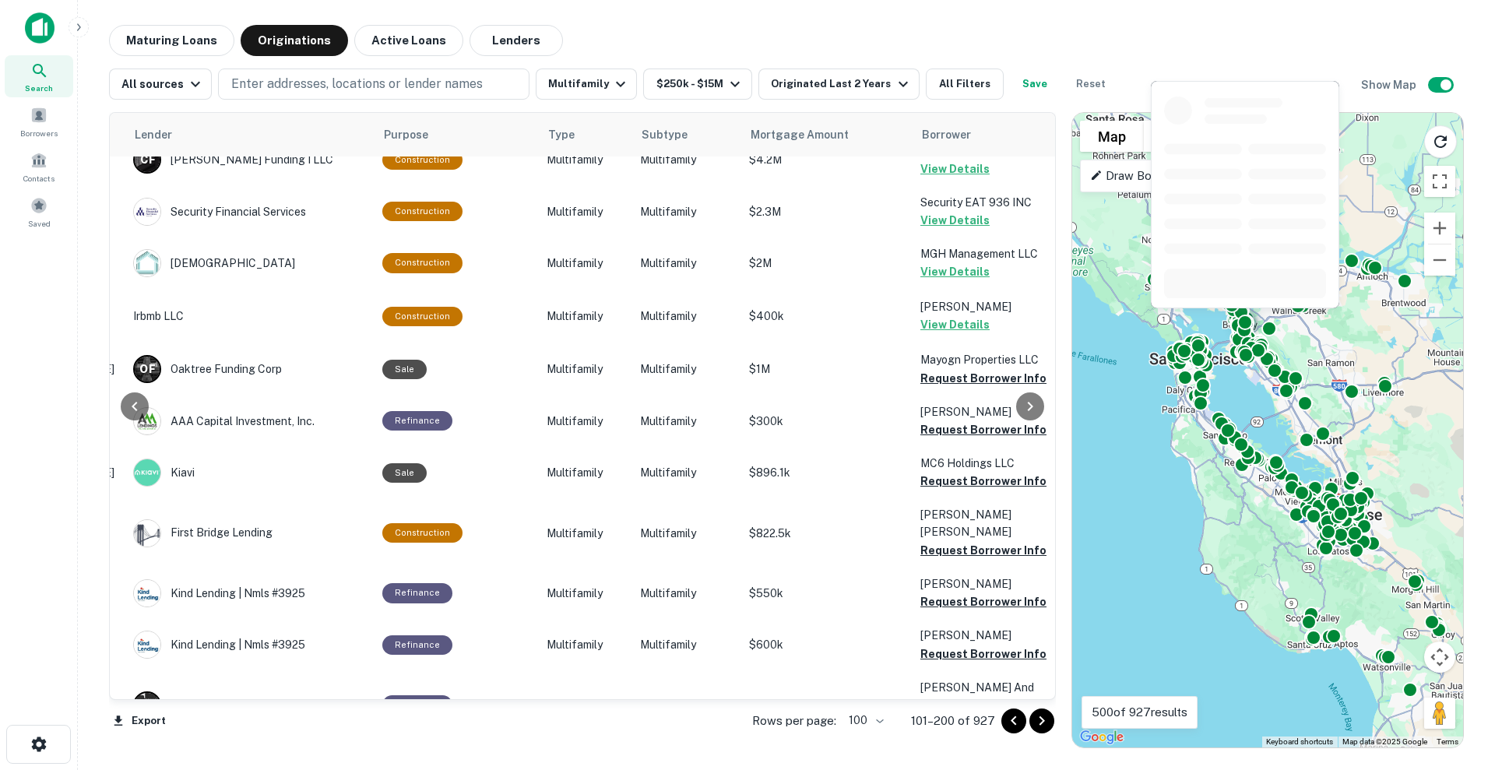
scroll to position [3567, 248]
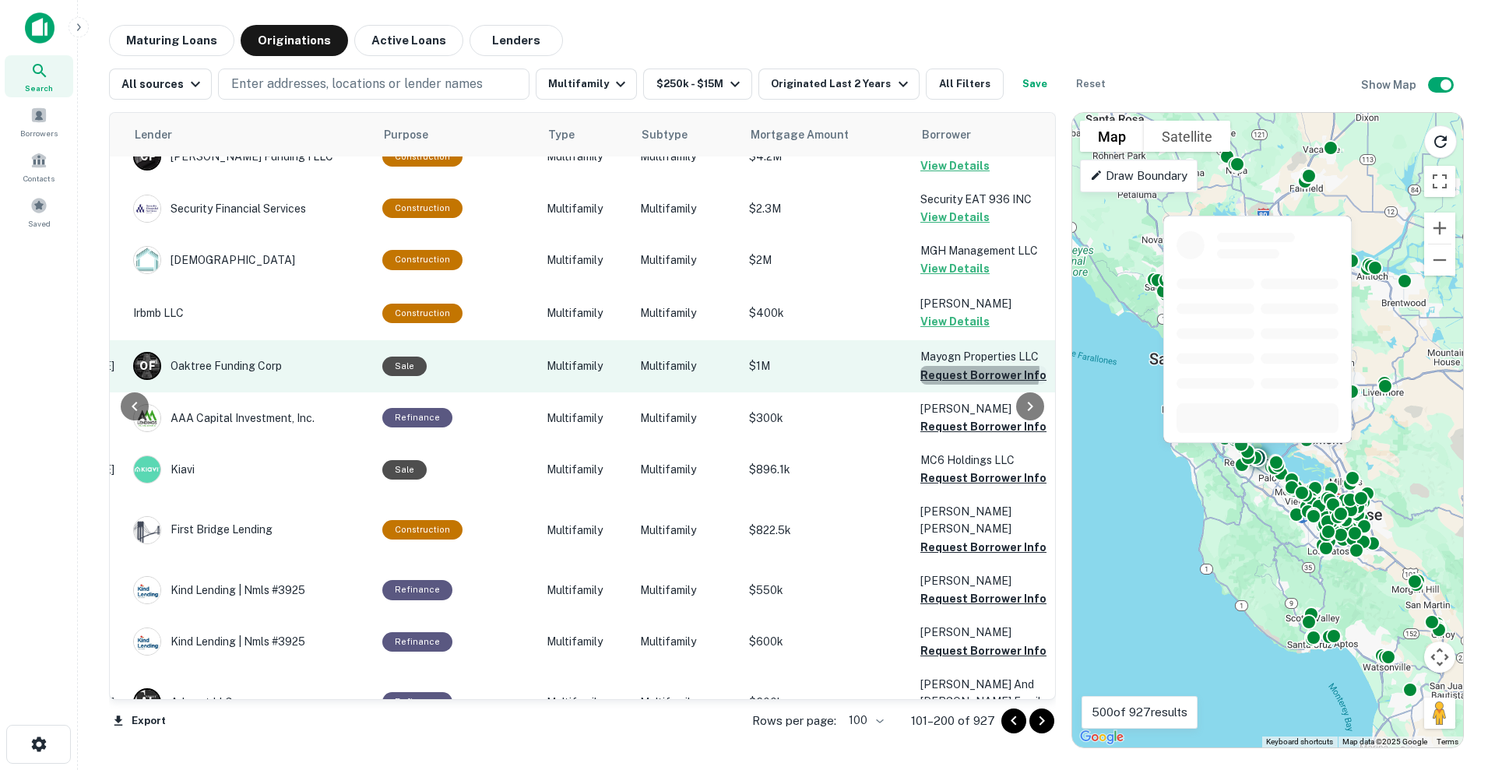
click at [967, 366] on button "Request Borrower Info" at bounding box center [983, 375] width 126 height 19
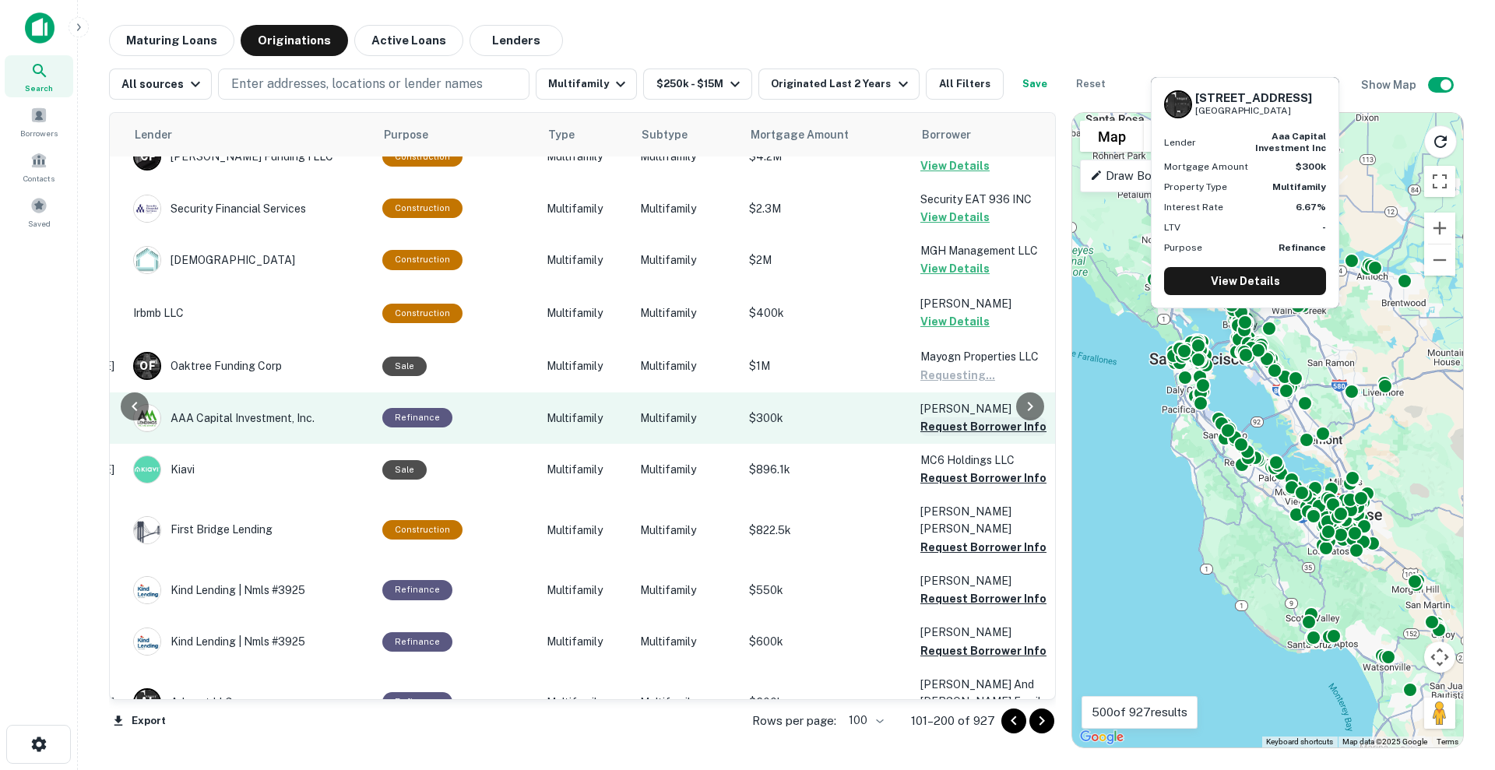
click at [962, 417] on button "Request Borrower Info" at bounding box center [983, 426] width 126 height 19
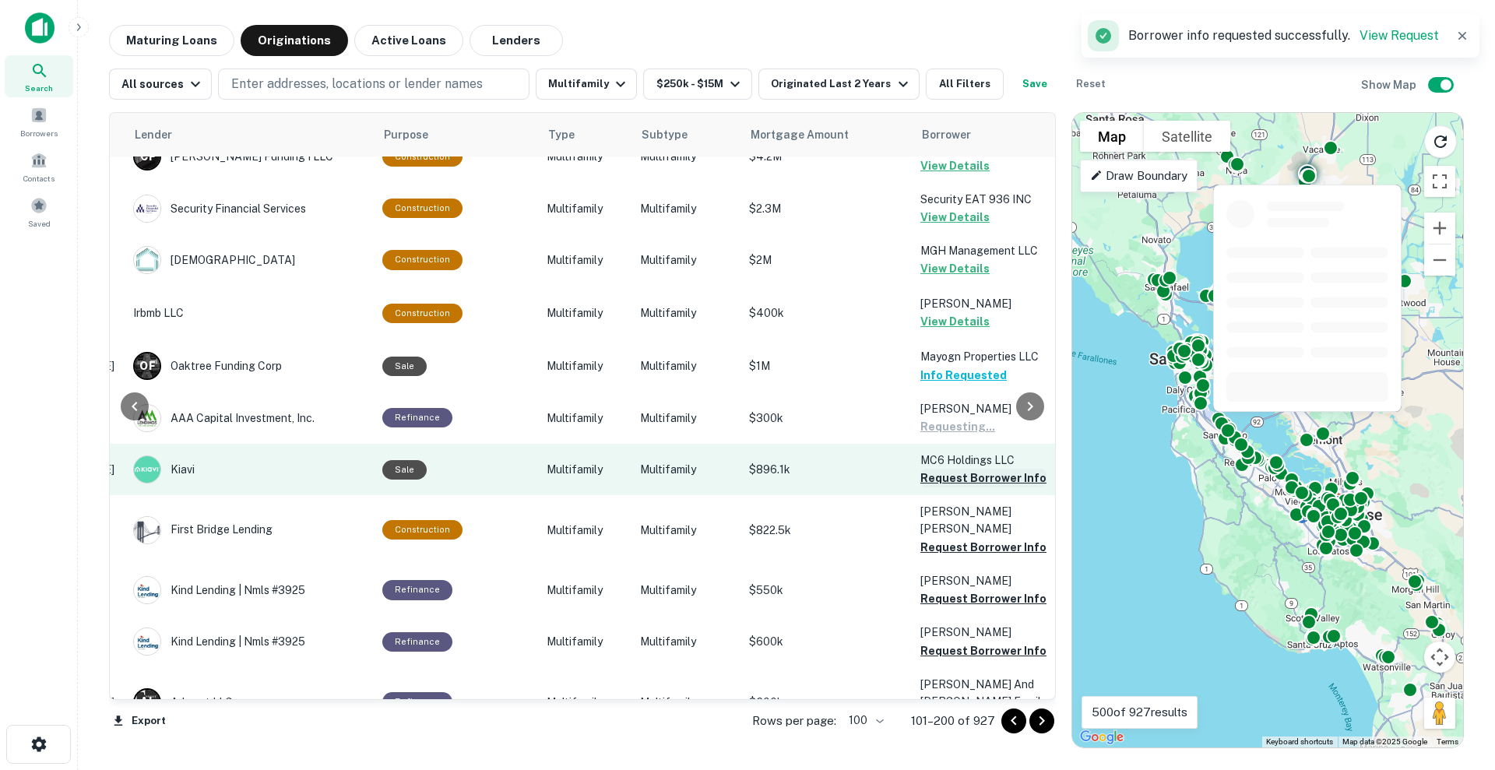
click at [962, 469] on button "Request Borrower Info" at bounding box center [983, 478] width 126 height 19
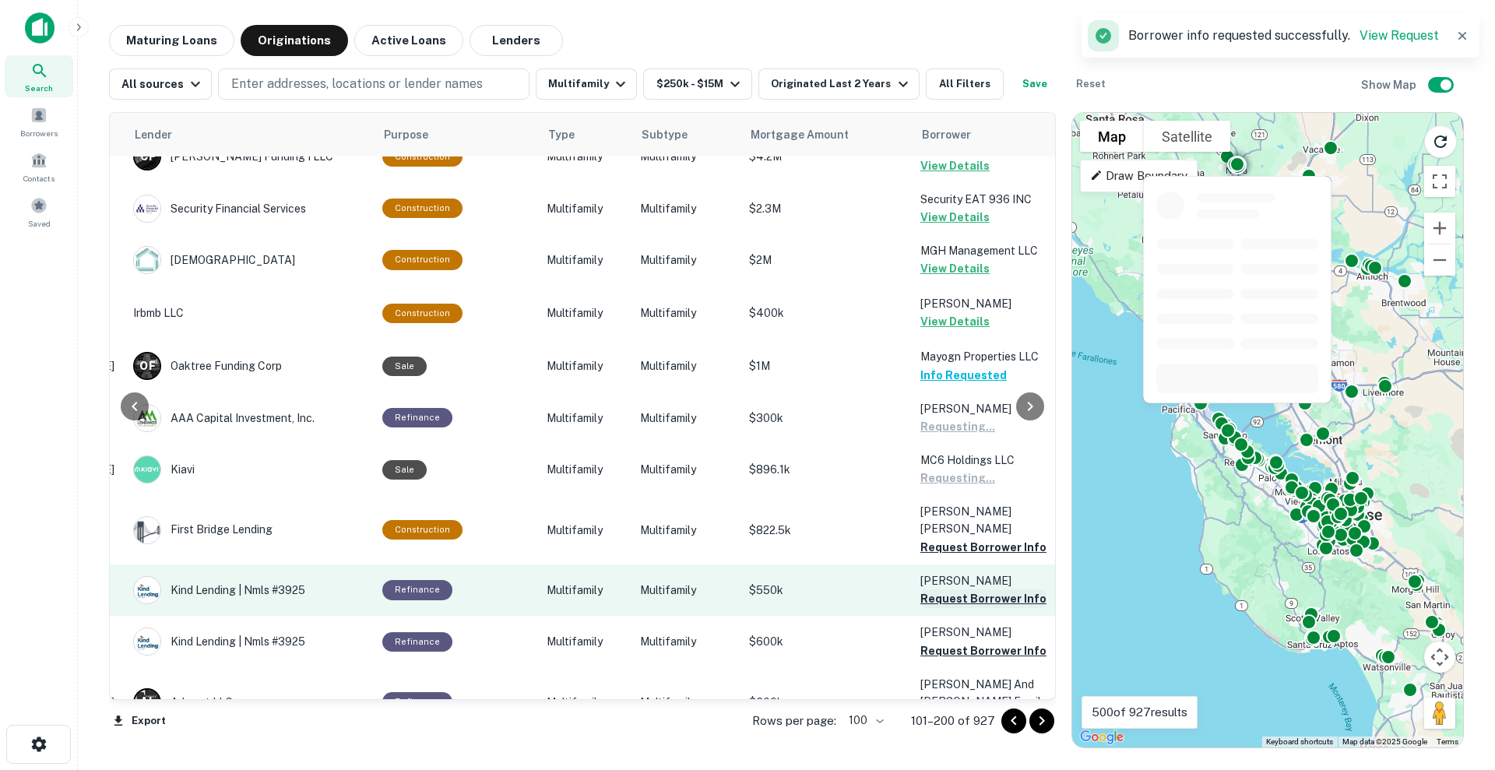
click at [959, 538] on button "Request Borrower Info" at bounding box center [983, 547] width 126 height 19
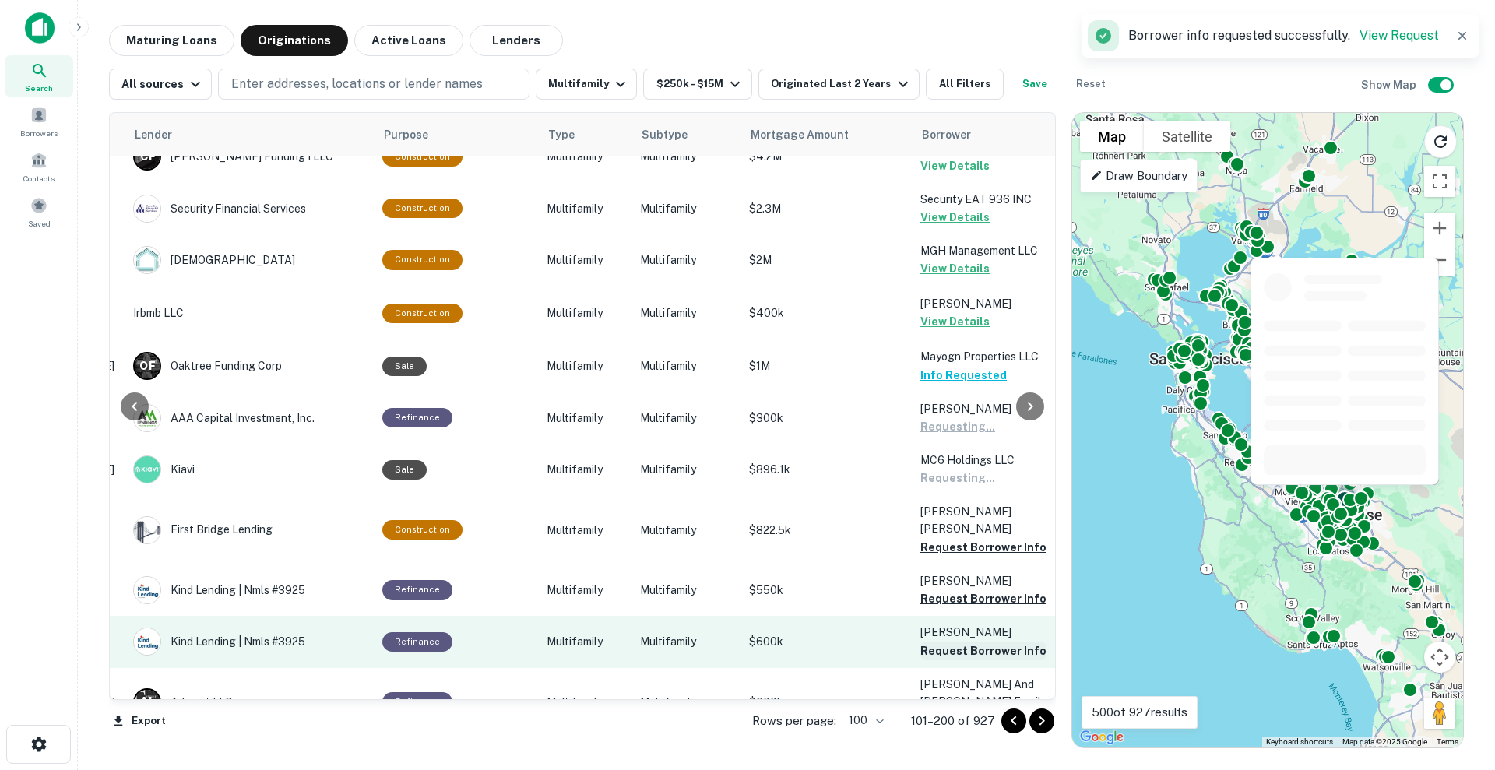
click at [954, 589] on button "Request Borrower Info" at bounding box center [983, 598] width 126 height 19
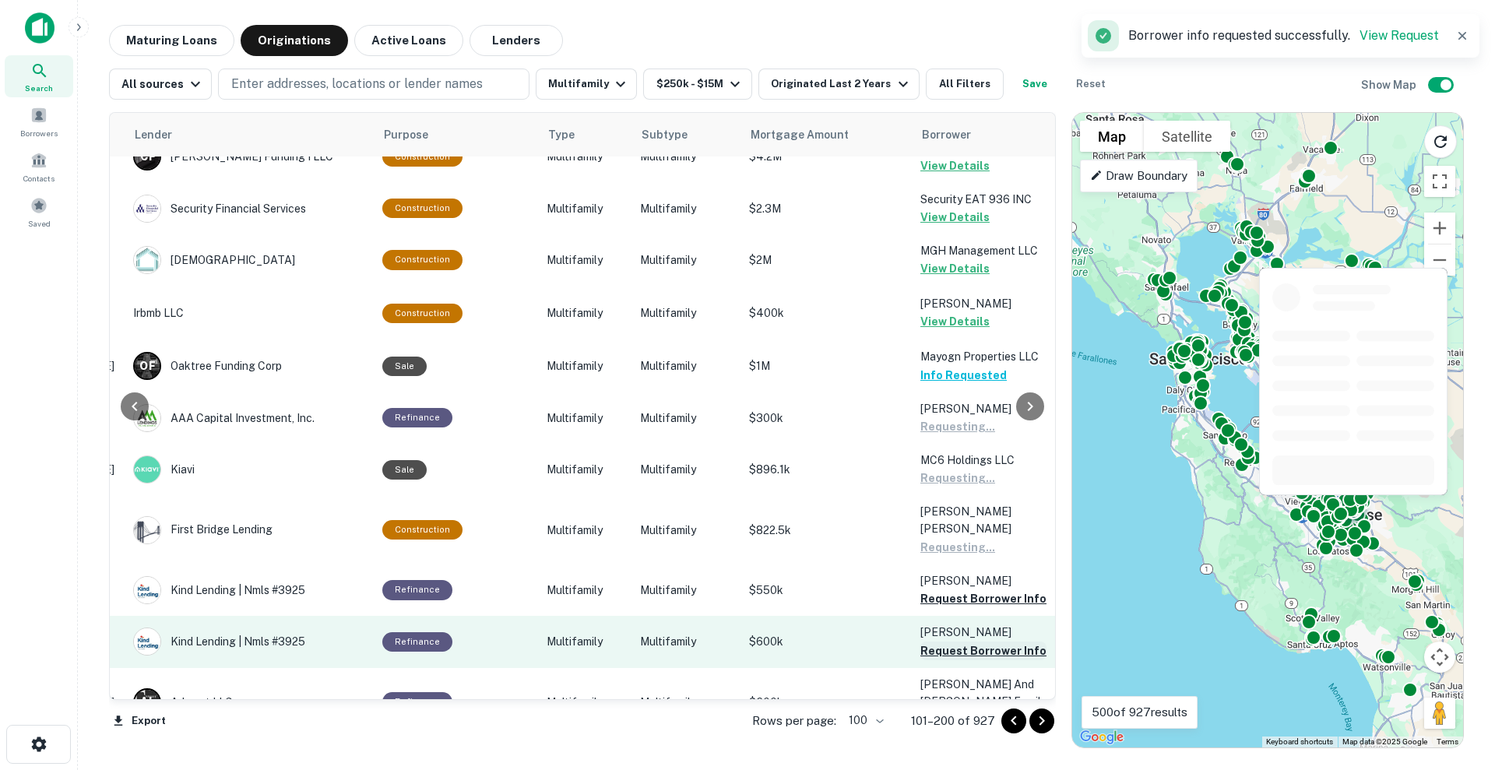
click at [955, 615] on button "Request Borrower Info" at bounding box center [983, 651] width 126 height 19
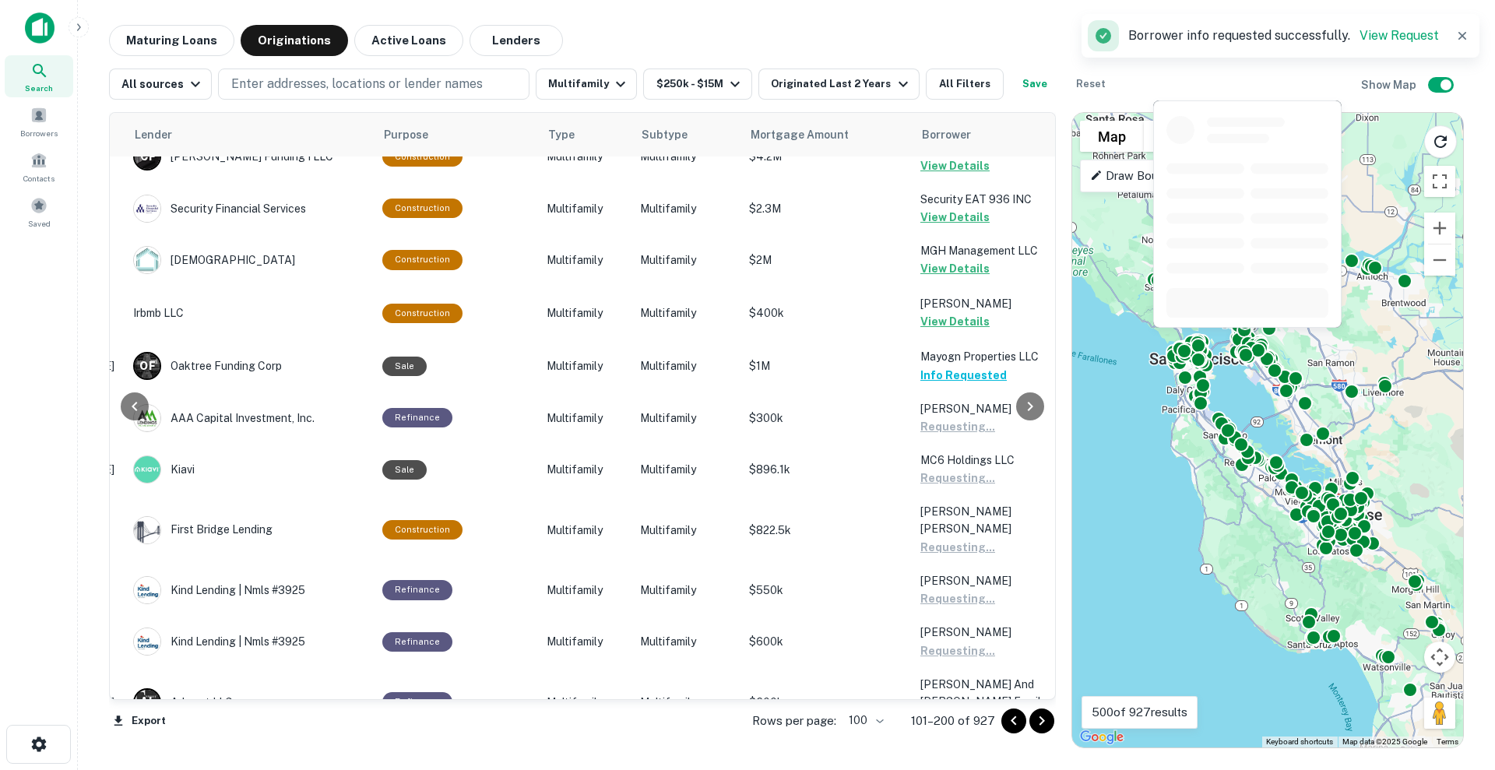
click at [962, 615] on button "Request Borrower Info" at bounding box center [983, 770] width 126 height 19
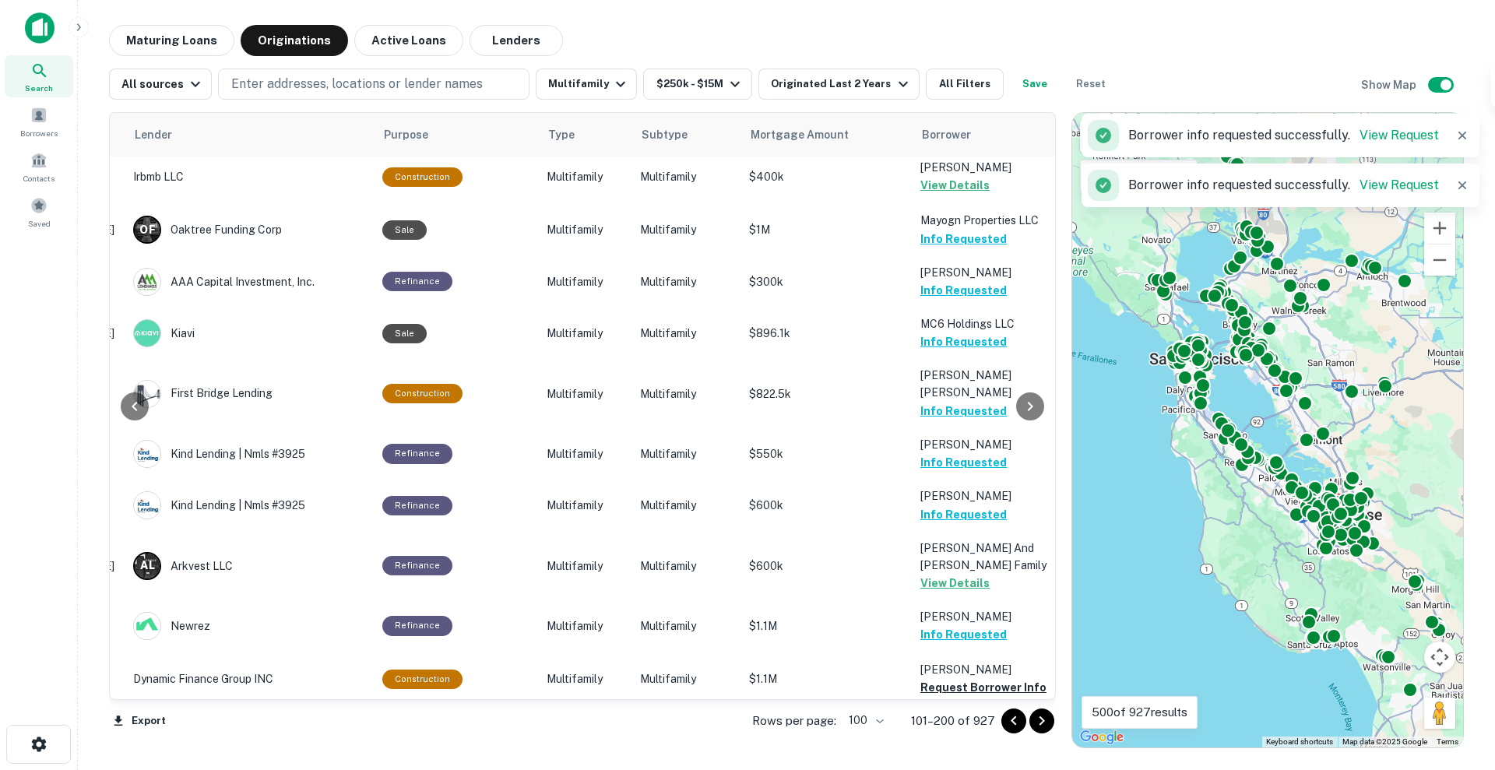
scroll to position [3917, 248]
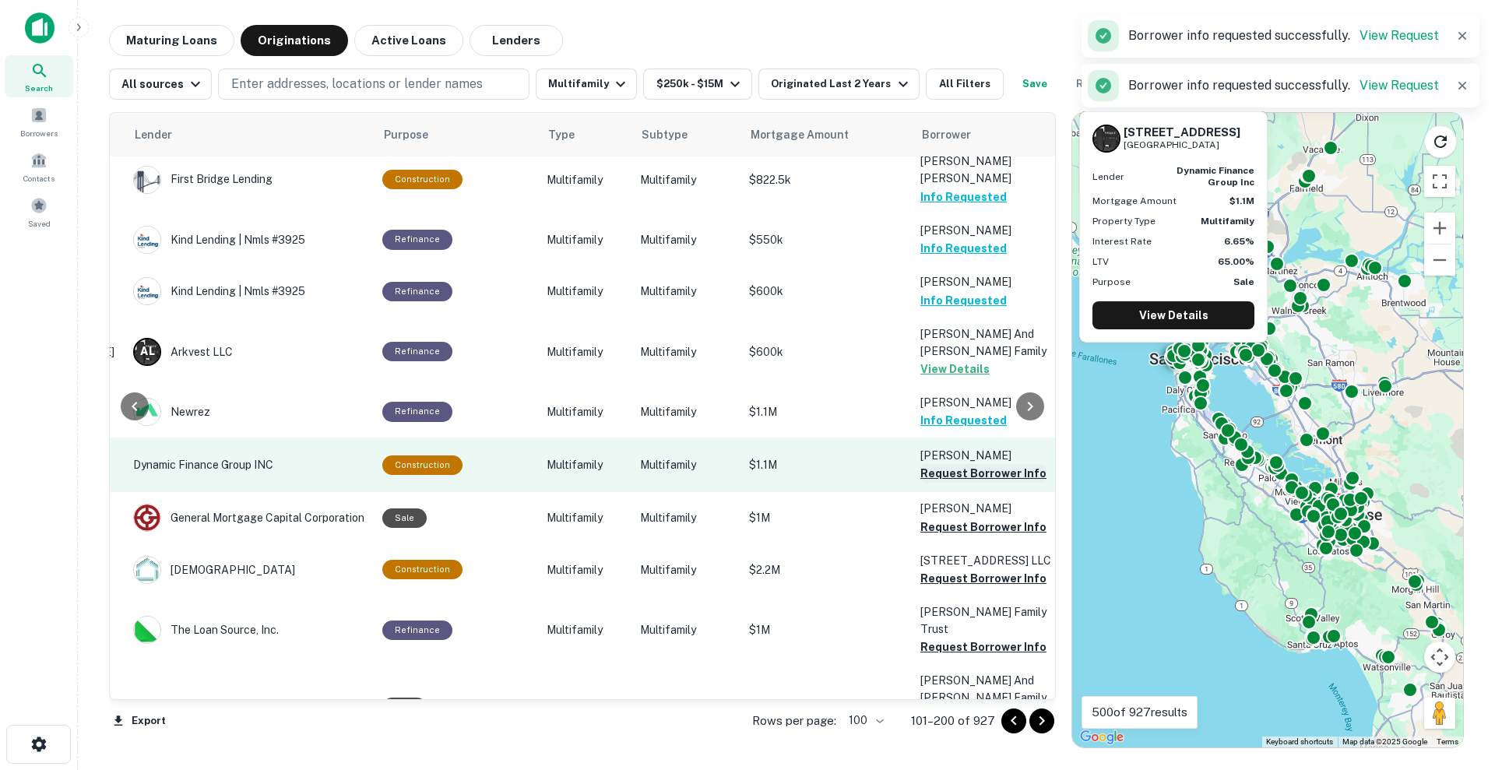
click at [939, 464] on button "Request Borrower Info" at bounding box center [983, 473] width 126 height 19
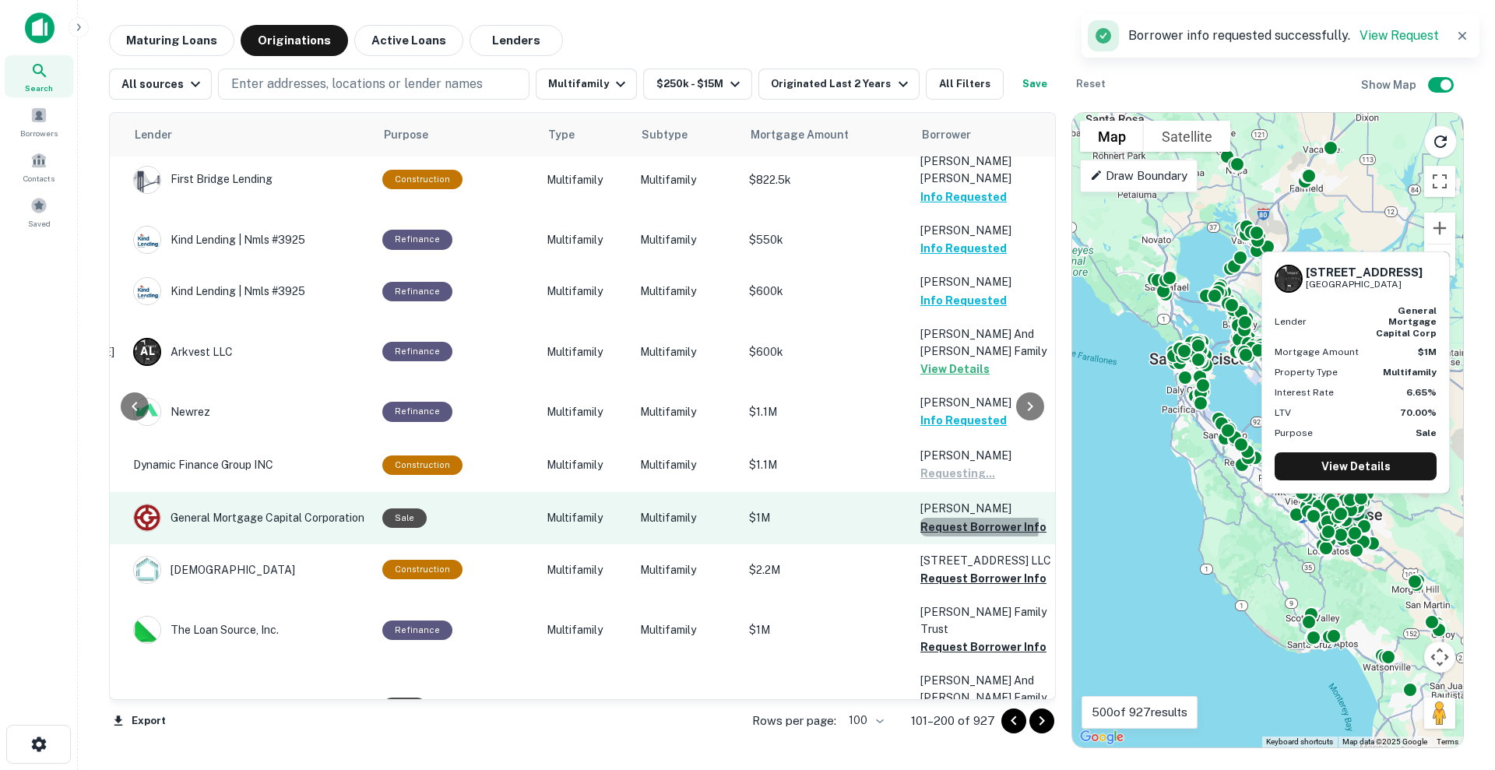
click at [951, 518] on button "Request Borrower Info" at bounding box center [983, 527] width 126 height 19
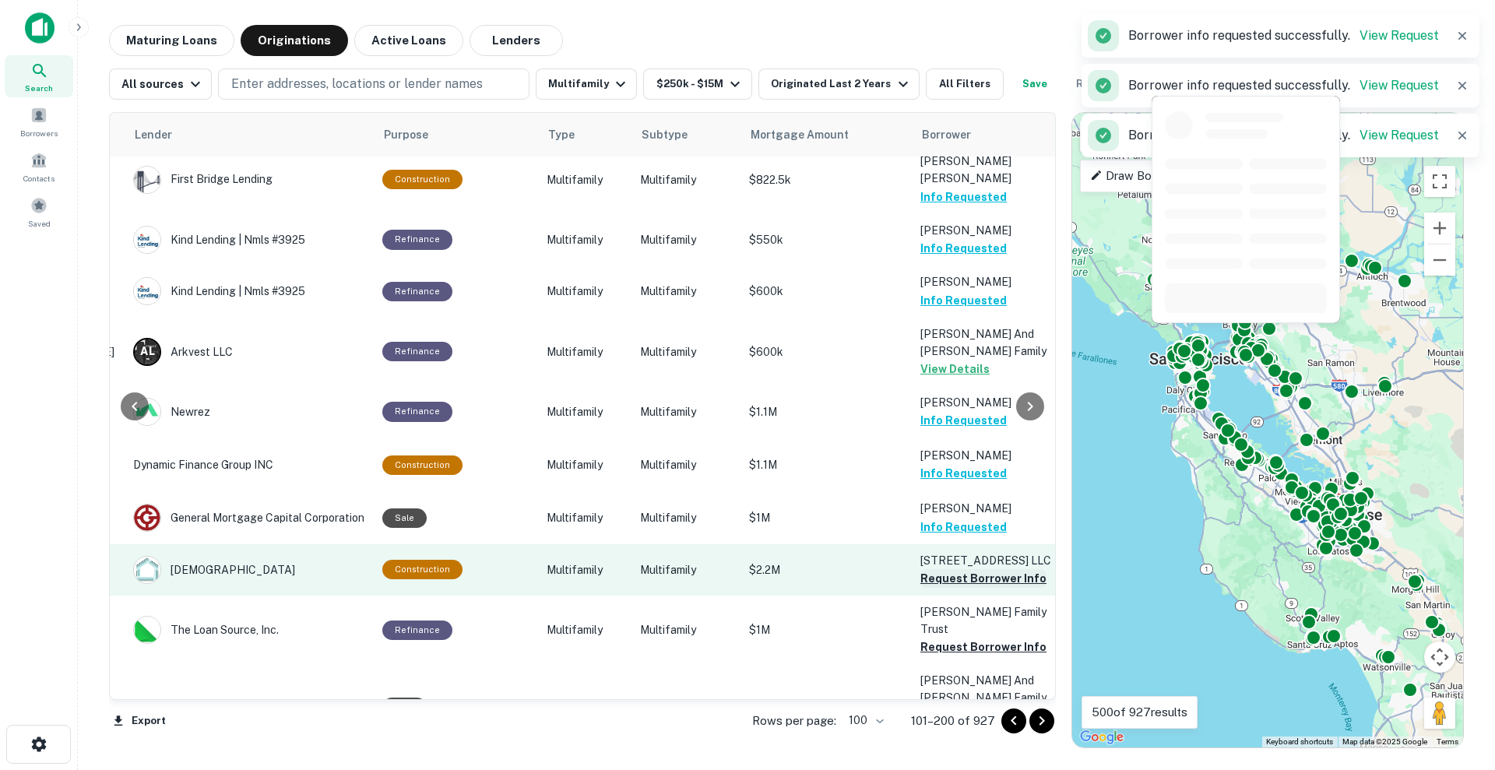
click at [956, 569] on button "Request Borrower Info" at bounding box center [983, 578] width 126 height 19
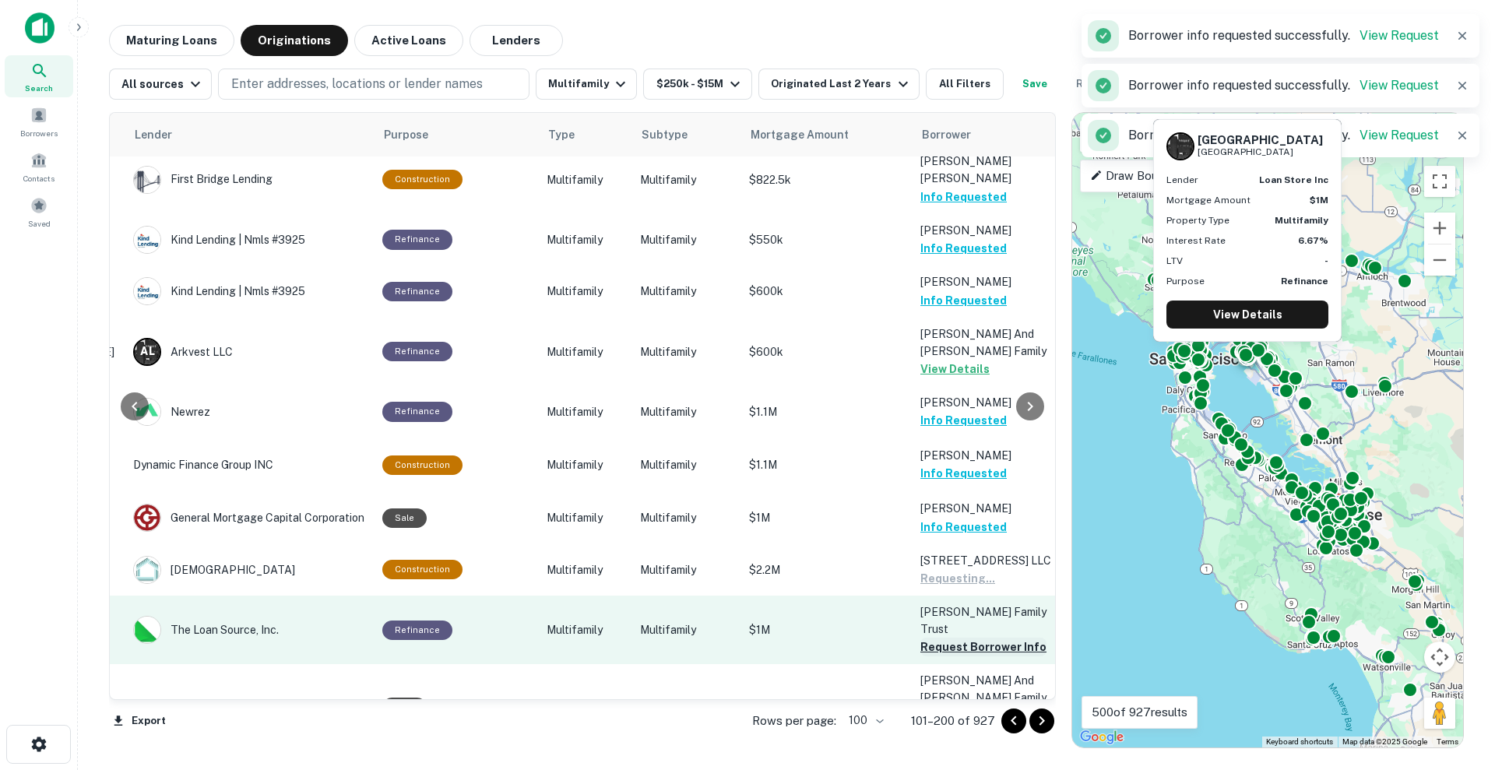
click at [954, 615] on button "Request Borrower Info" at bounding box center [983, 647] width 126 height 19
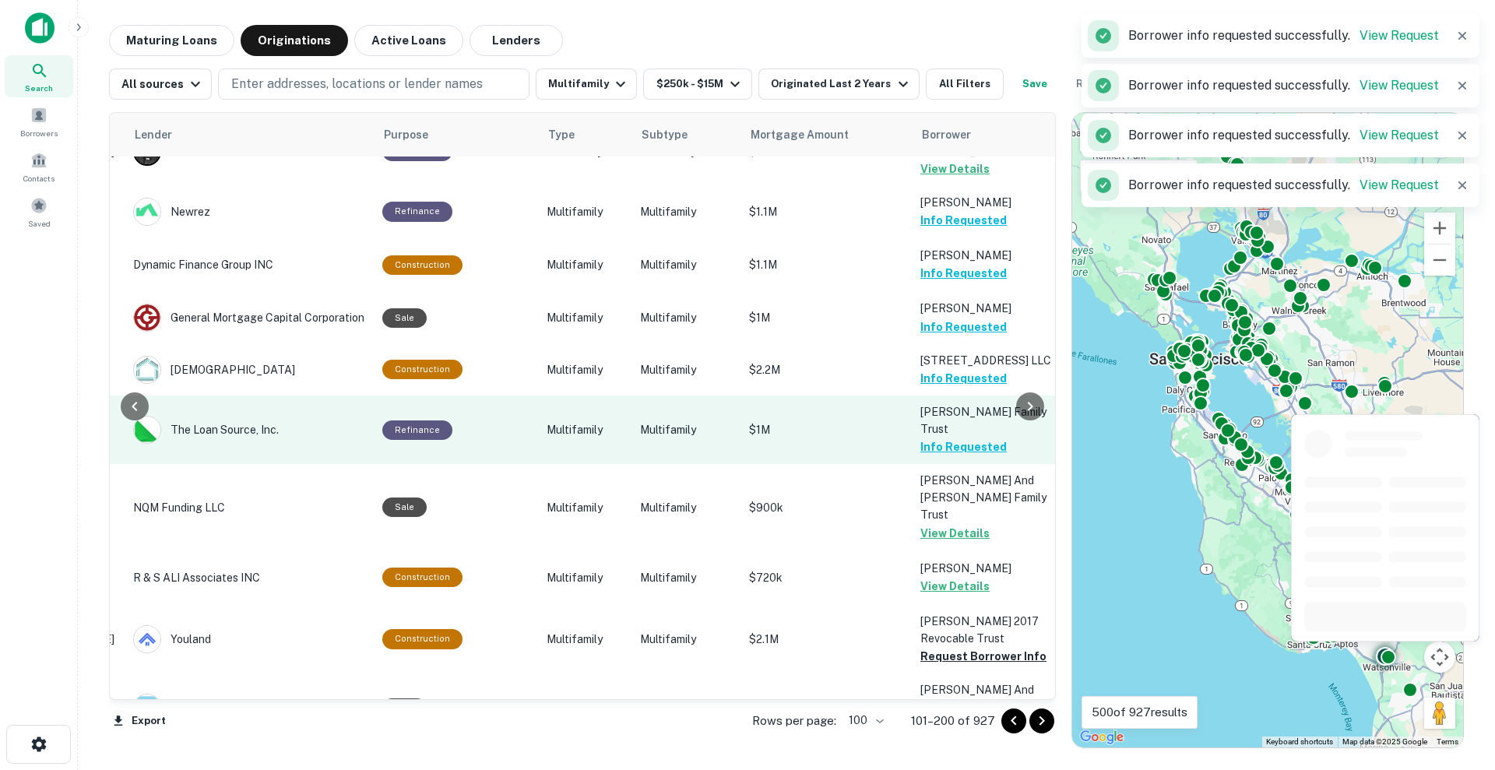
scroll to position [4230, 248]
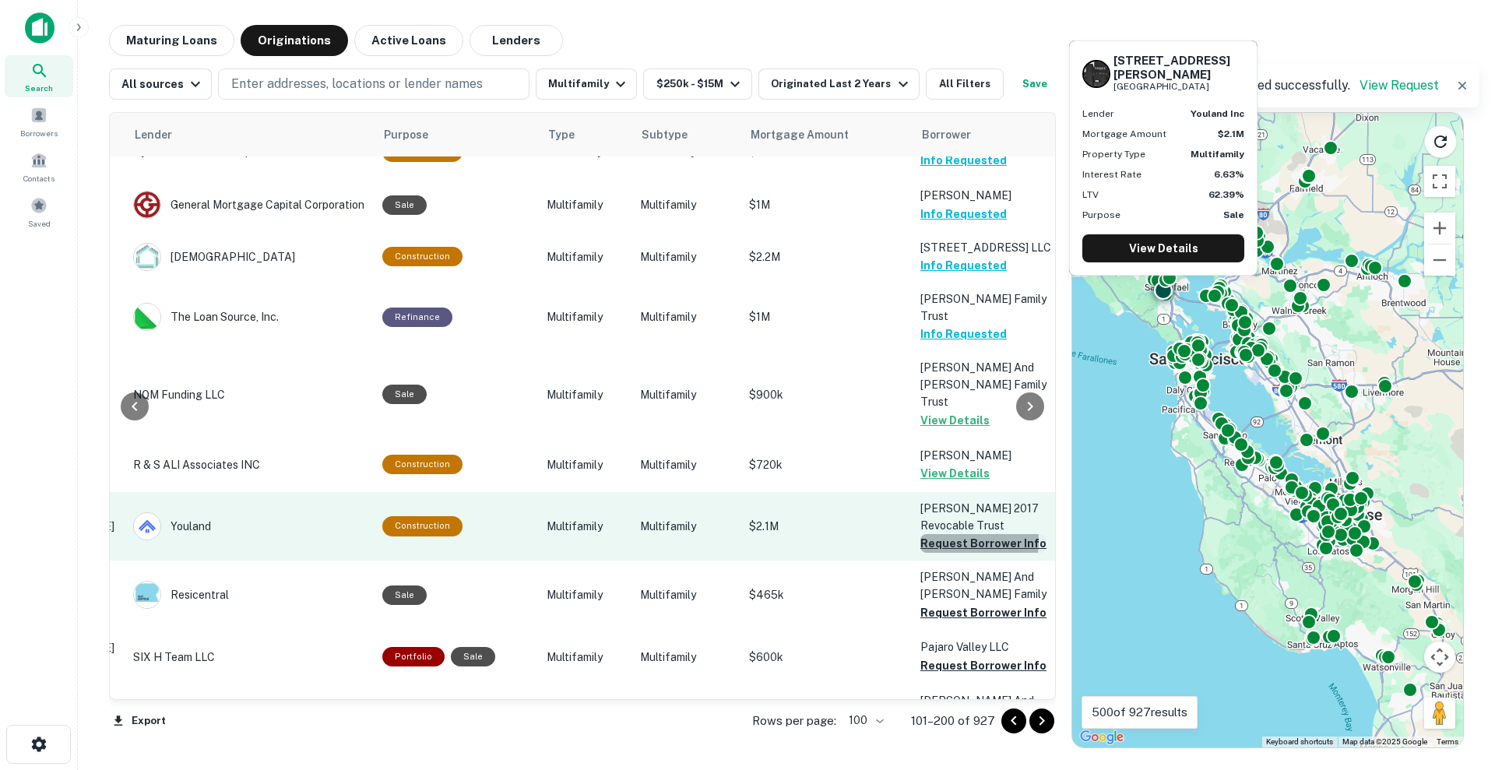
click at [944, 534] on button "Request Borrower Info" at bounding box center [983, 543] width 126 height 19
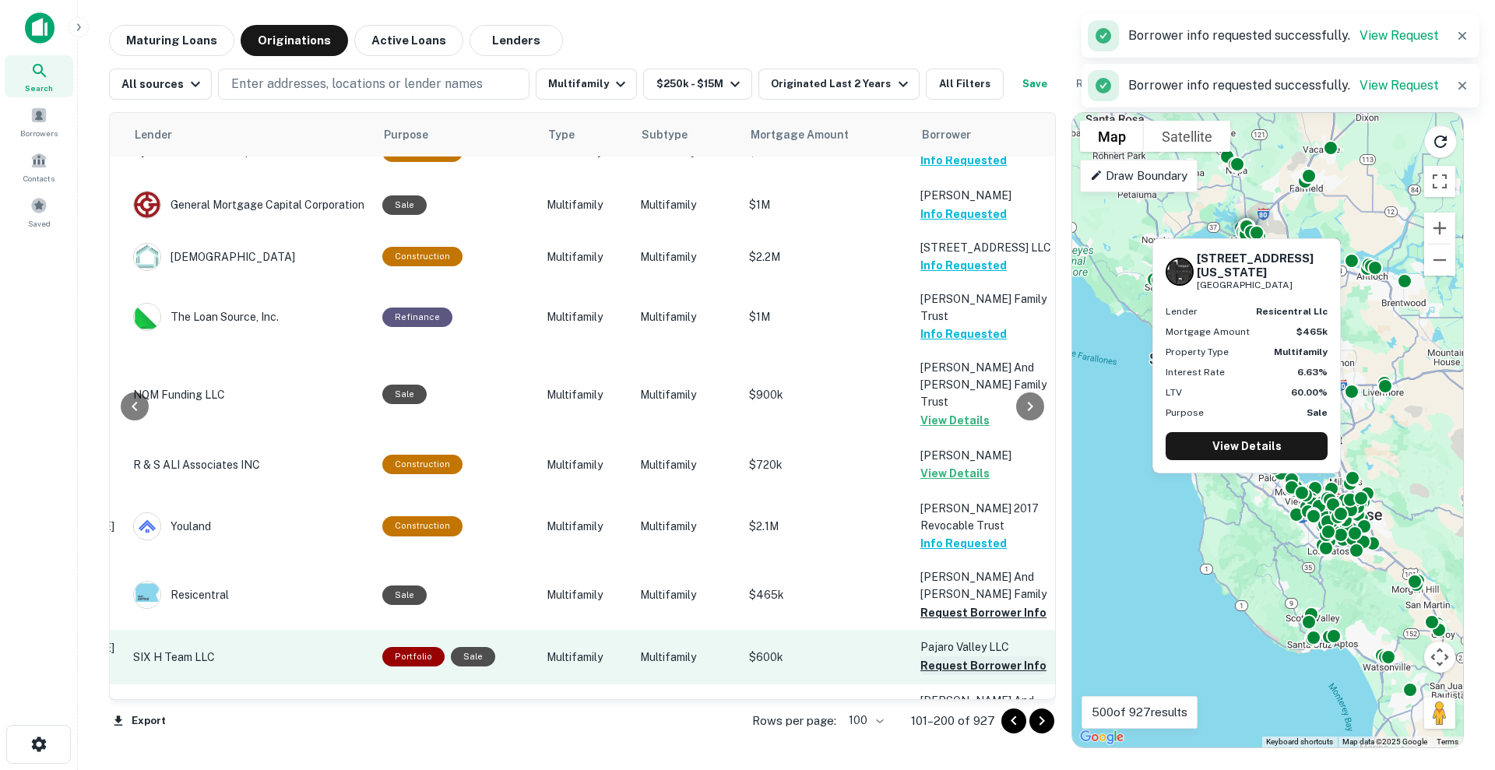
click at [943, 603] on button "Request Borrower Info" at bounding box center [983, 612] width 126 height 19
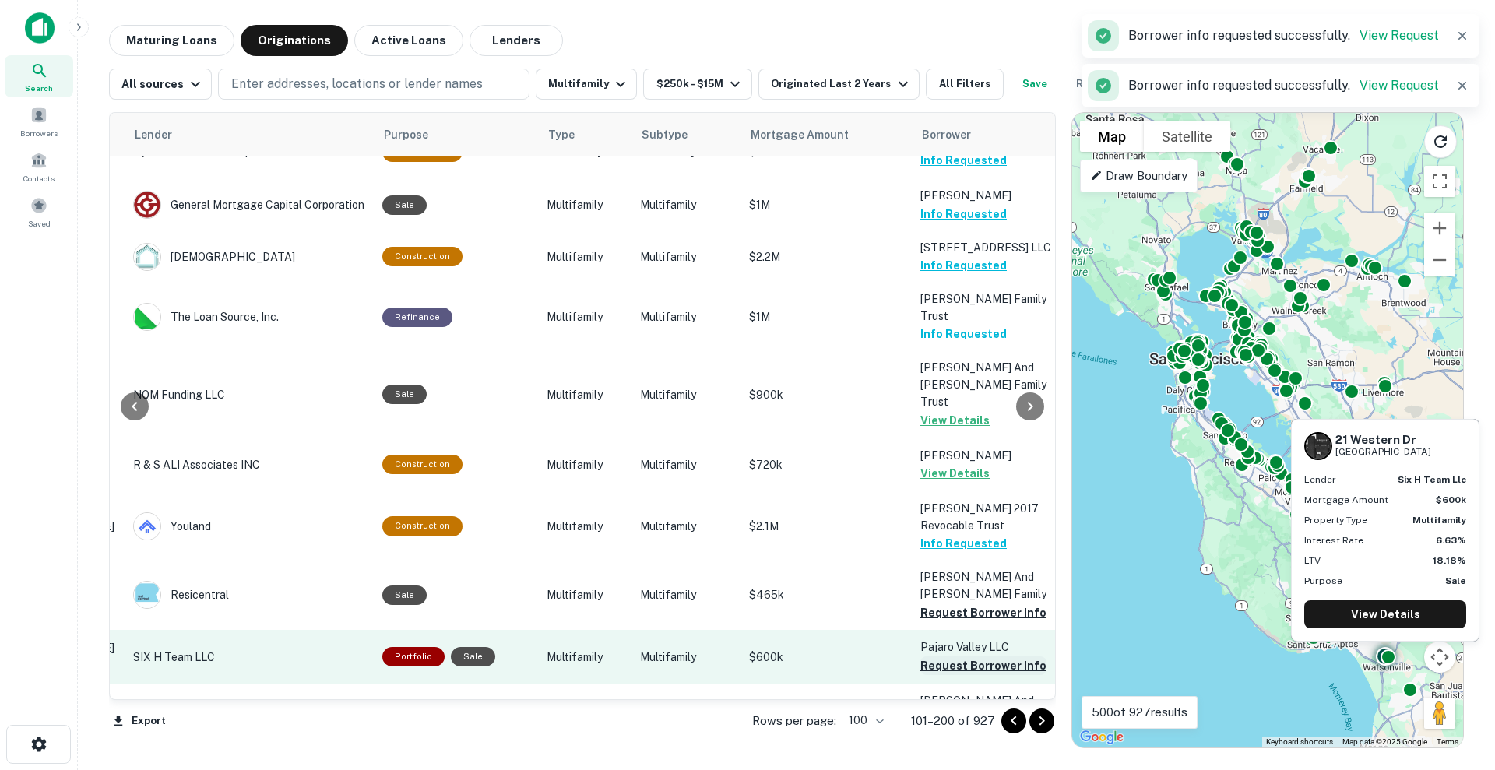
click at [947, 615] on button "Request Borrower Info" at bounding box center [983, 665] width 126 height 19
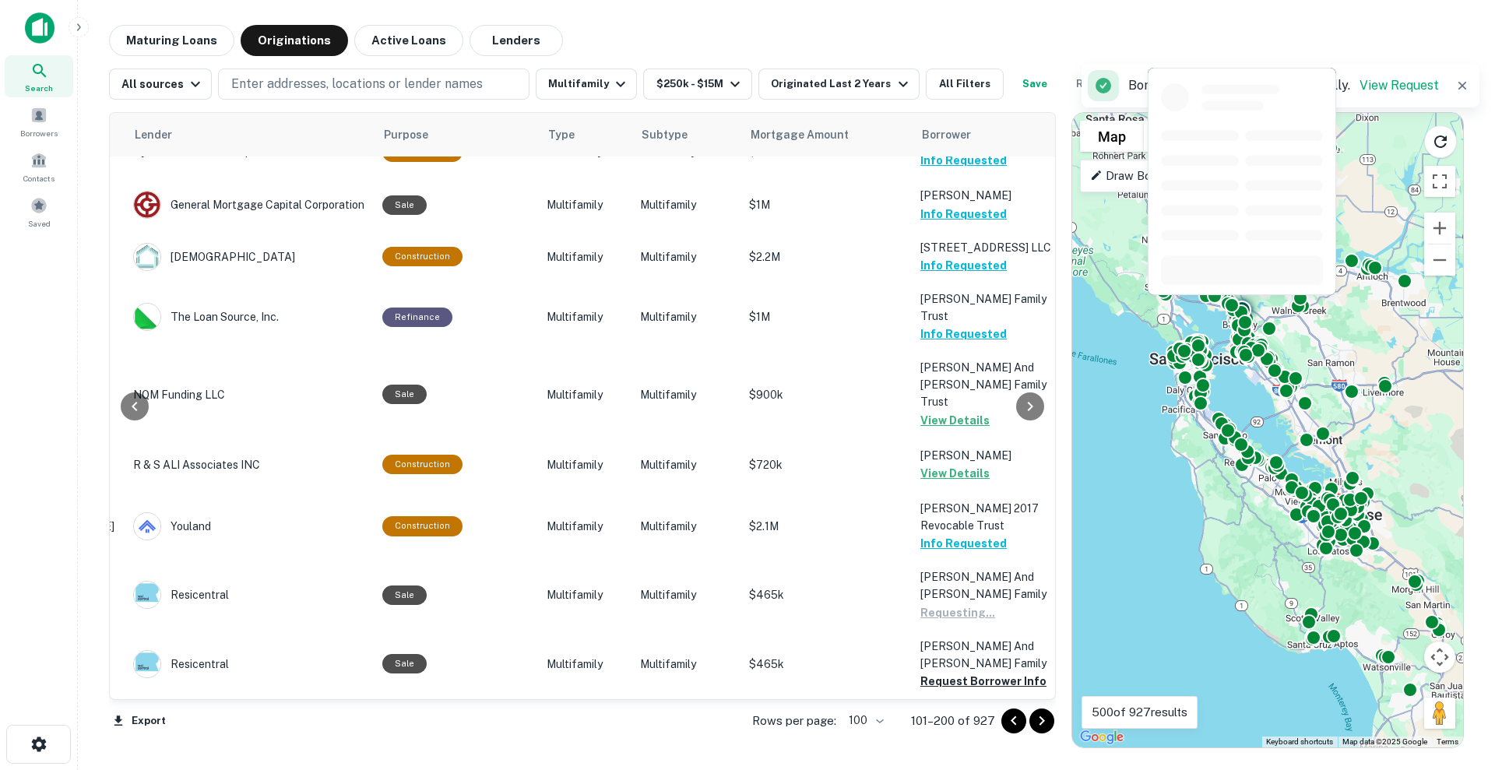
scroll to position [4396, 248]
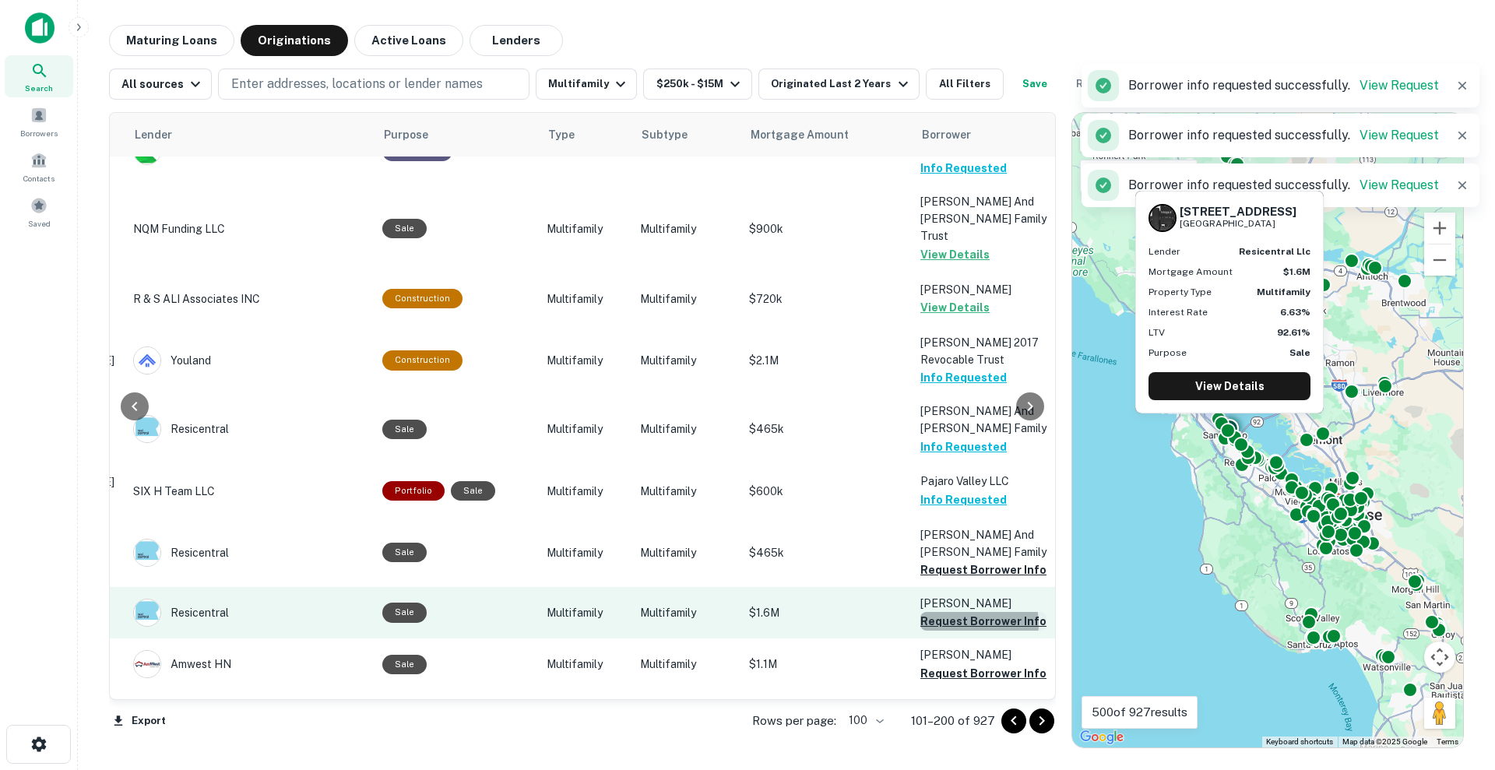
click at [959, 612] on button "Request Borrower Info" at bounding box center [983, 621] width 126 height 19
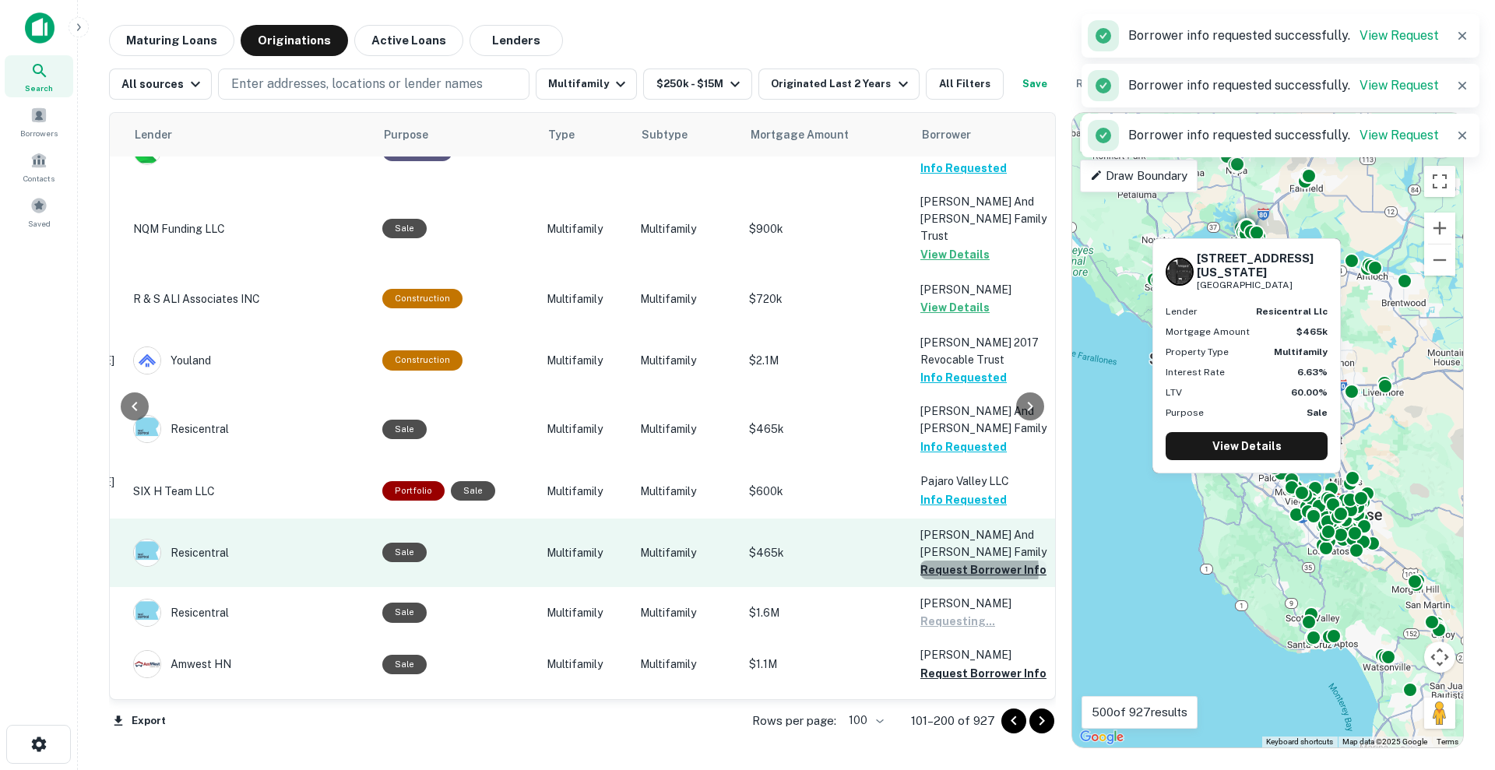
click at [953, 561] on button "Request Borrower Info" at bounding box center [983, 570] width 126 height 19
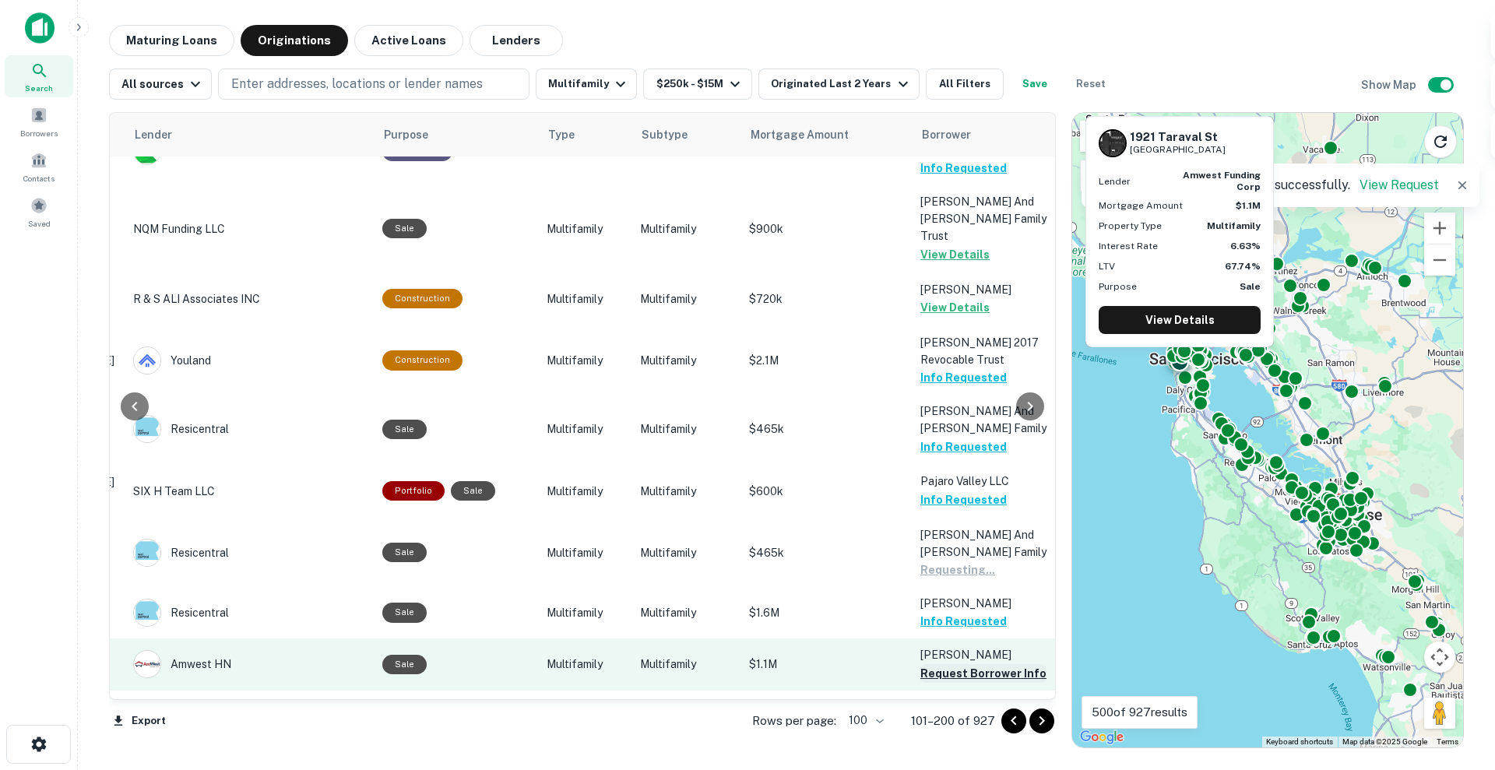
click at [943, 615] on button "Request Borrower Info" at bounding box center [983, 673] width 126 height 19
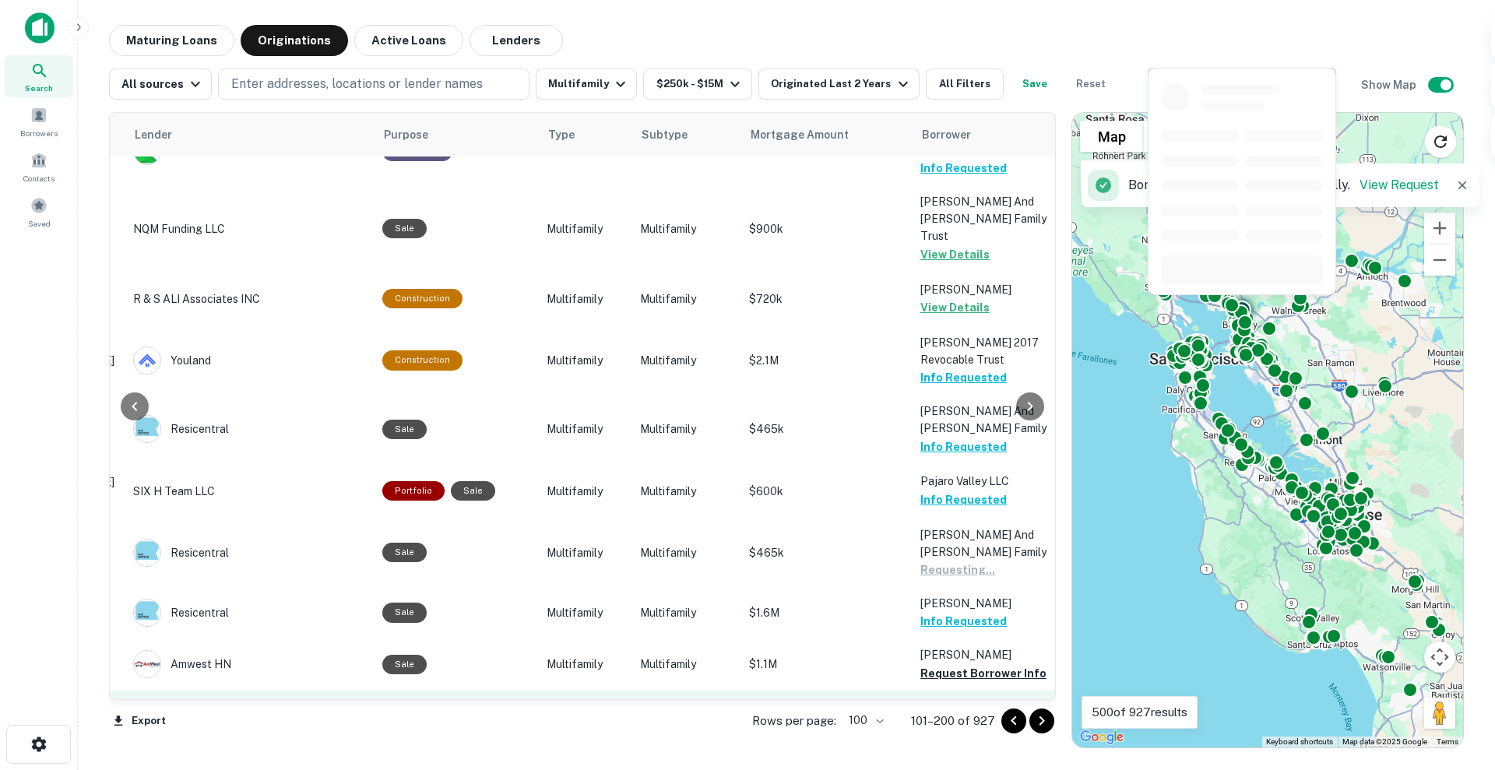
click at [950, 615] on button "Request Borrower Info" at bounding box center [983, 742] width 126 height 19
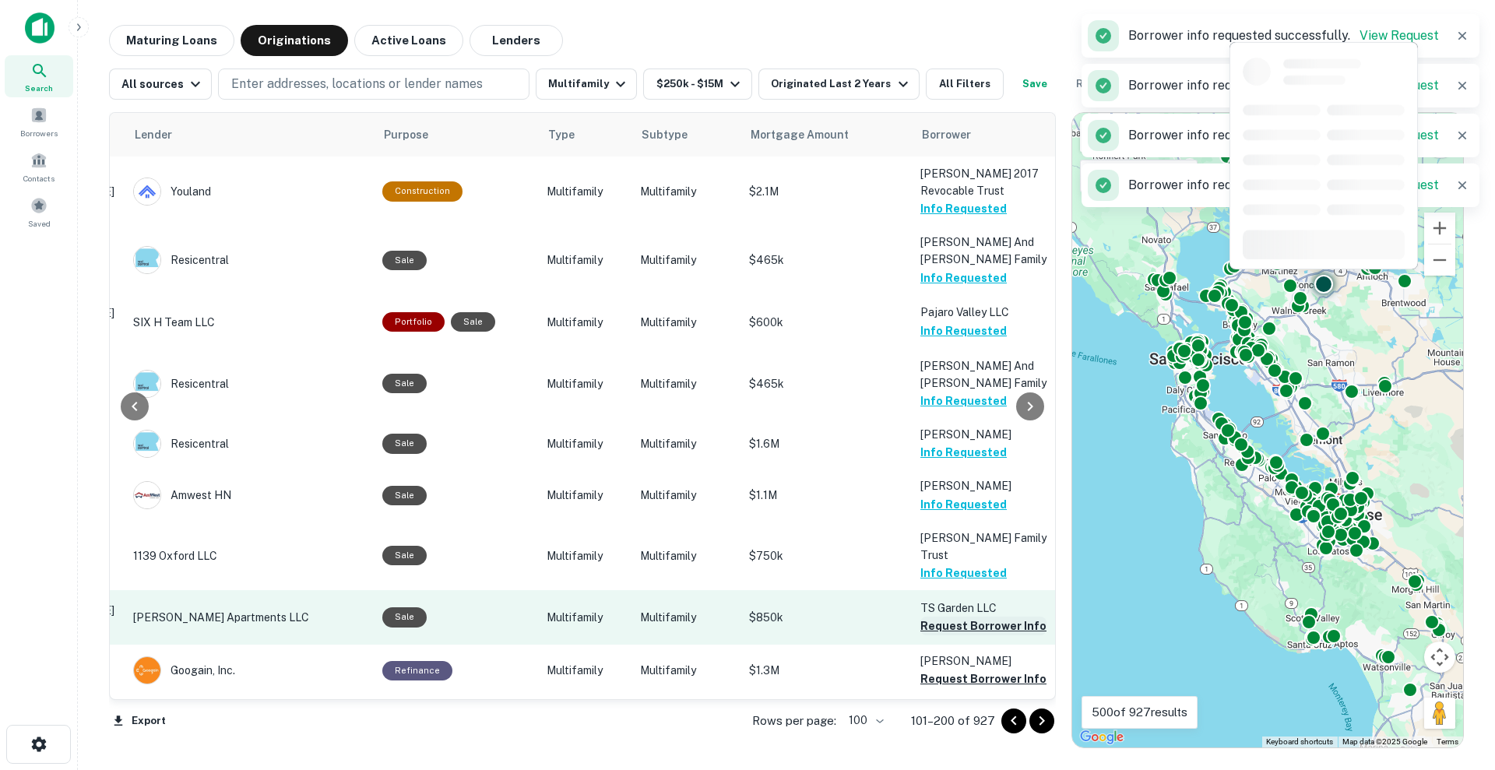
scroll to position [4567, 248]
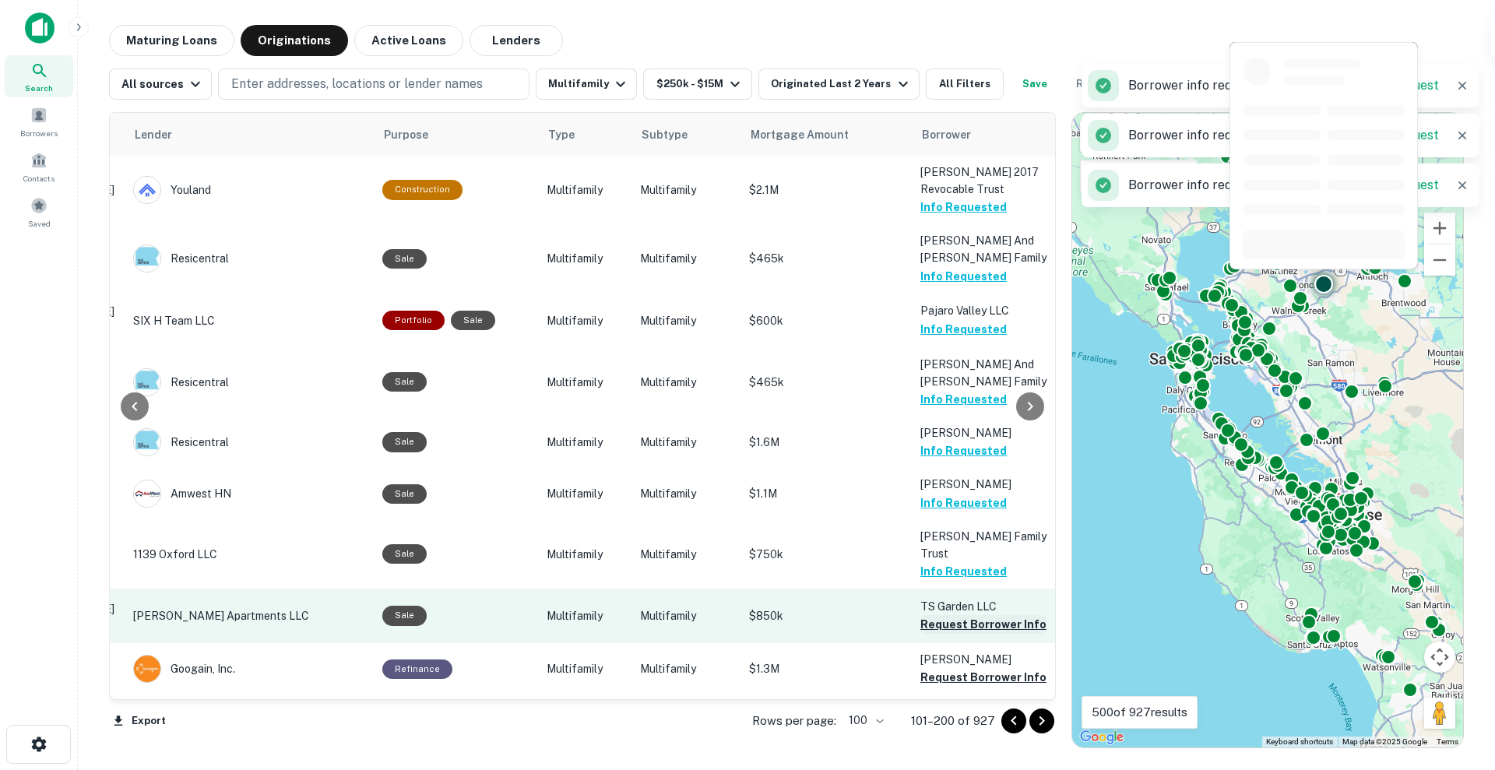
click at [946, 615] on button "Request Borrower Info" at bounding box center [983, 624] width 126 height 19
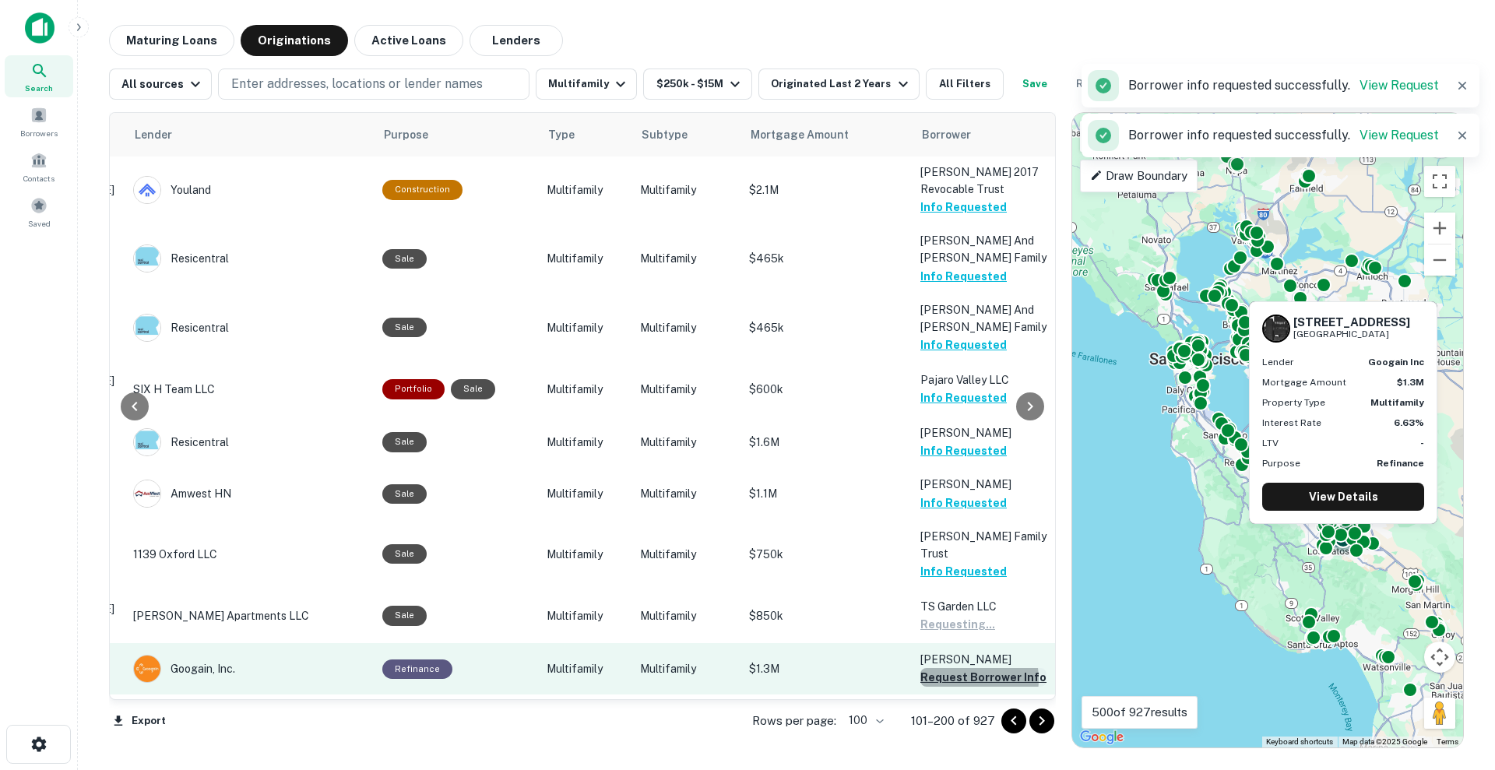
click at [955, 615] on button "Request Borrower Info" at bounding box center [983, 677] width 126 height 19
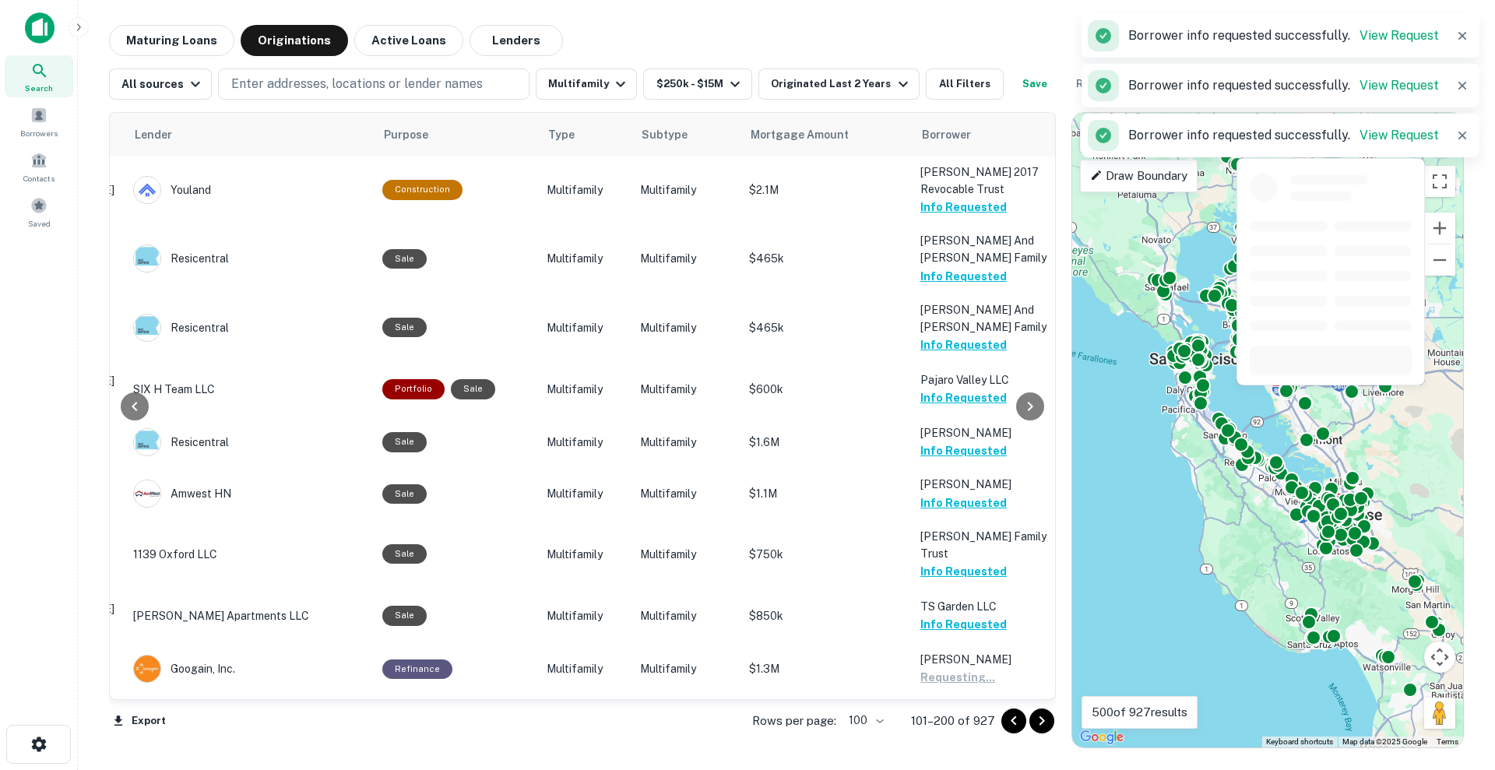
click at [956, 615] on button "Request Borrower Info" at bounding box center [983, 729] width 126 height 19
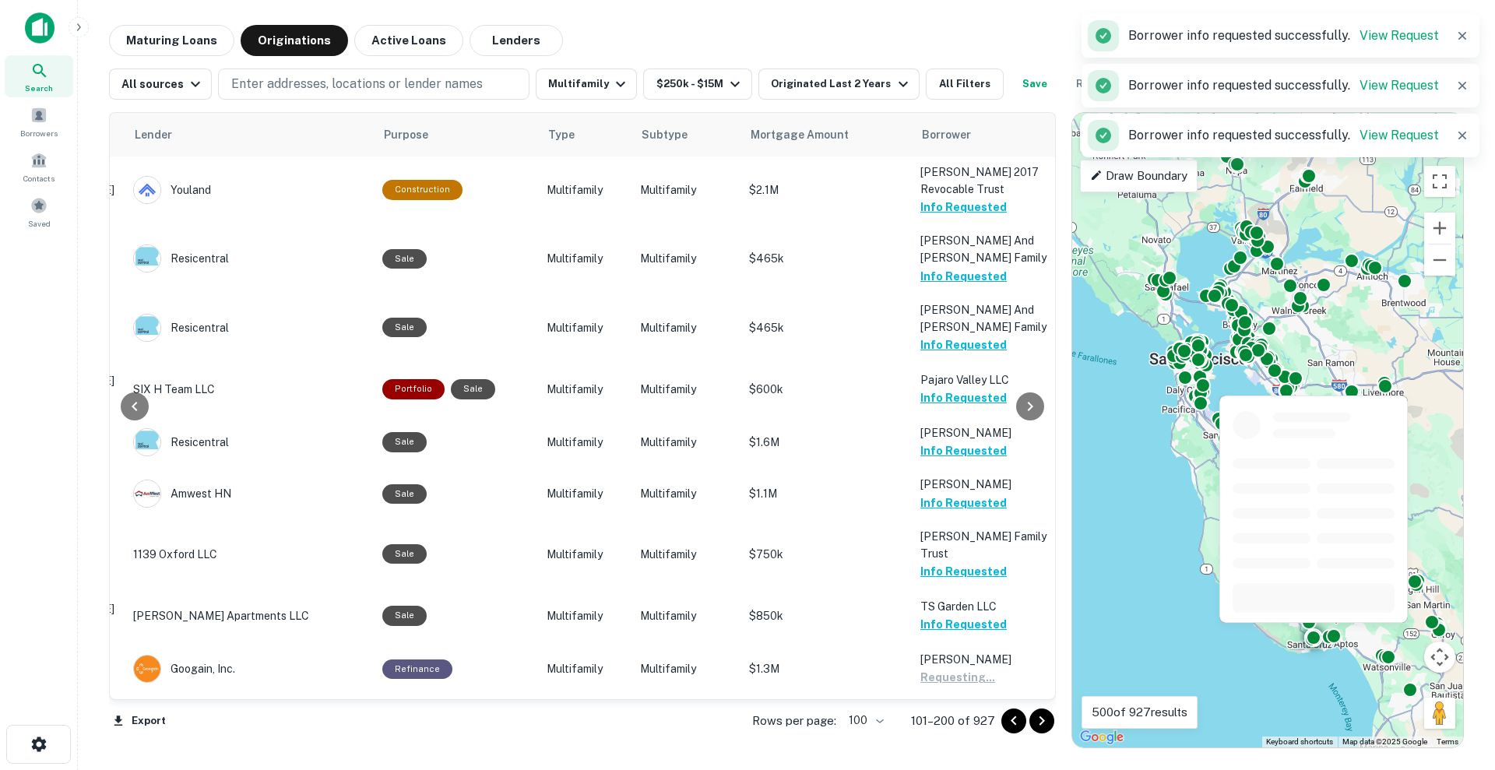
click at [960, 615] on button "Request Borrower Info" at bounding box center [983, 781] width 126 height 19
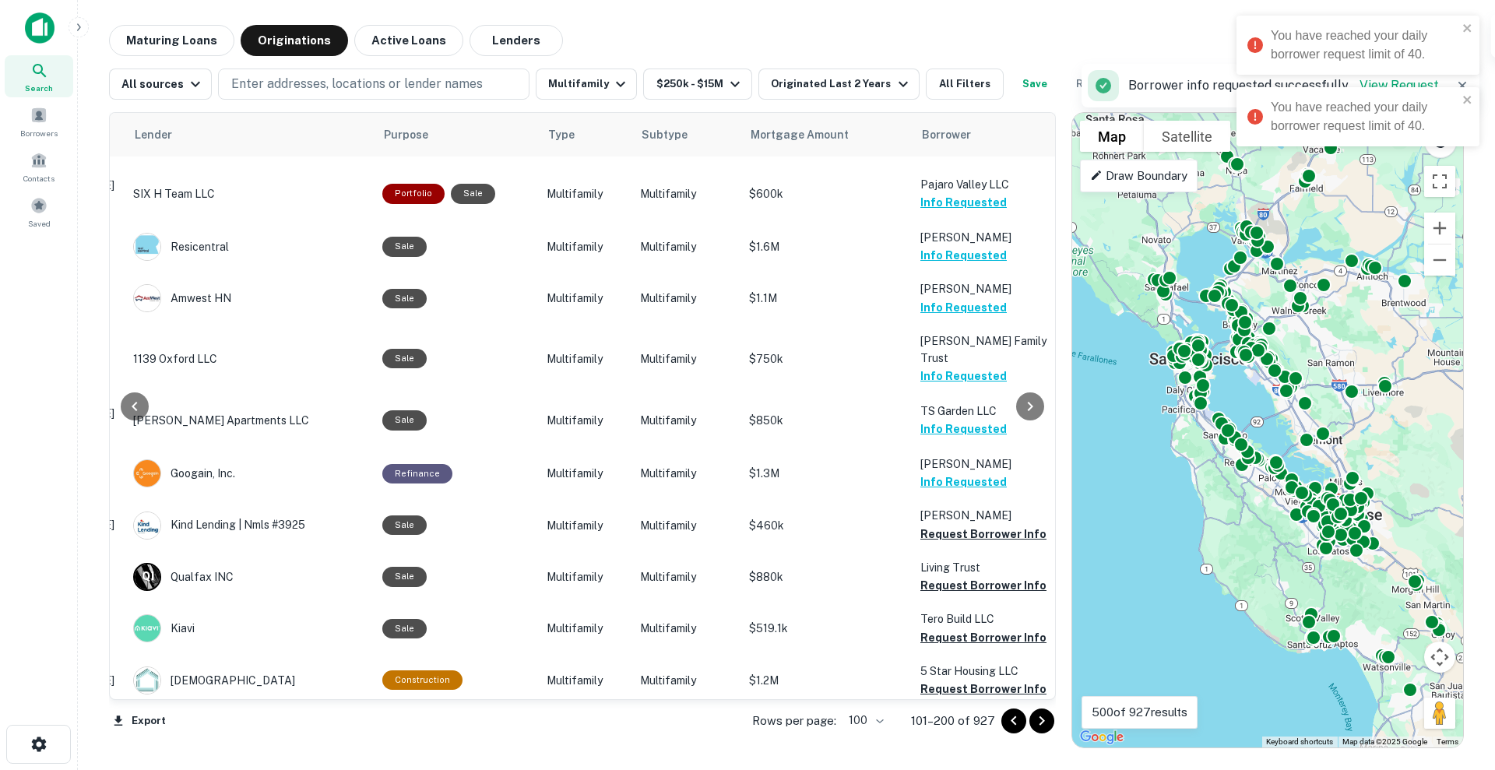
scroll to position [4767, 248]
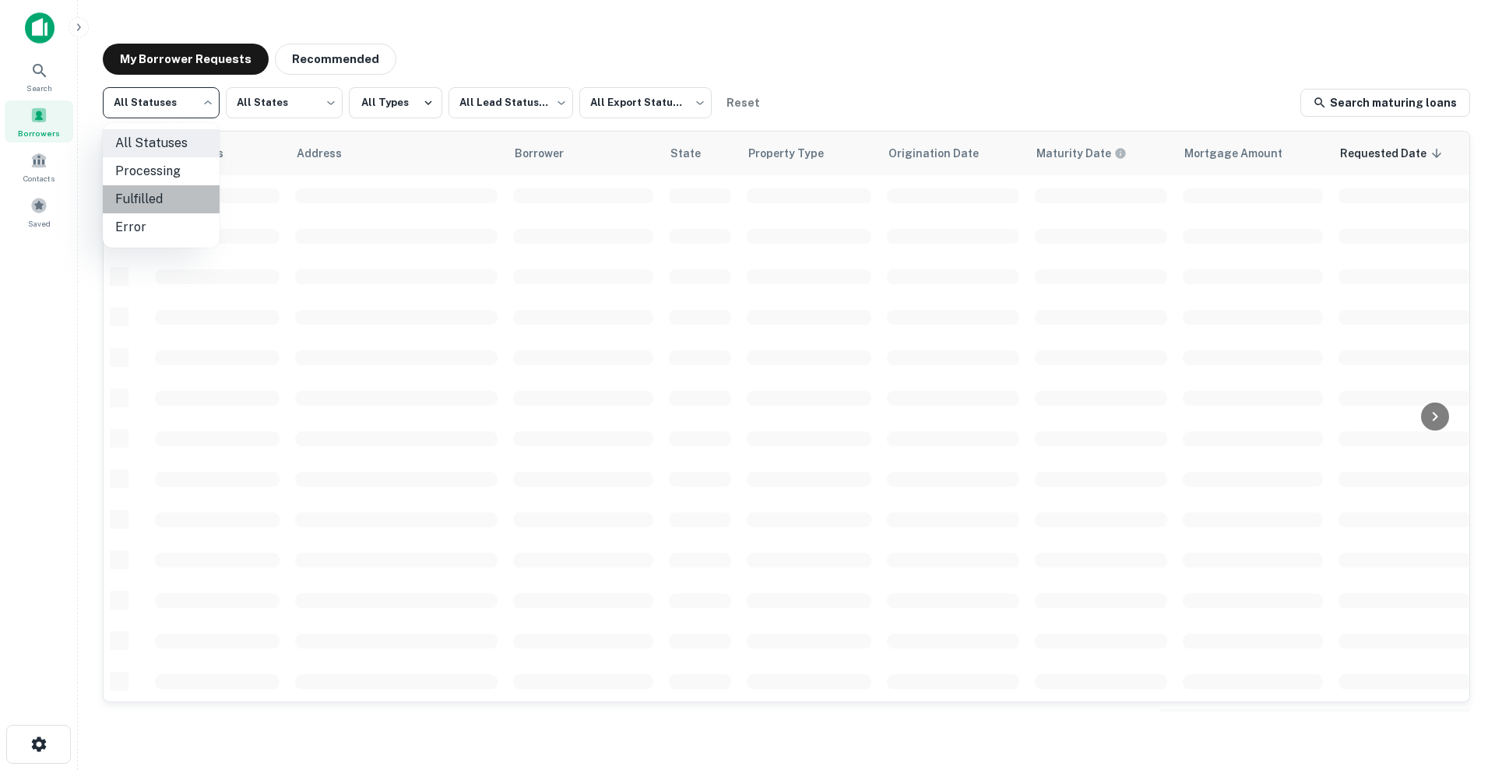
click at [178, 199] on li "Fulfilled" at bounding box center [161, 199] width 117 height 28
type input "*********"
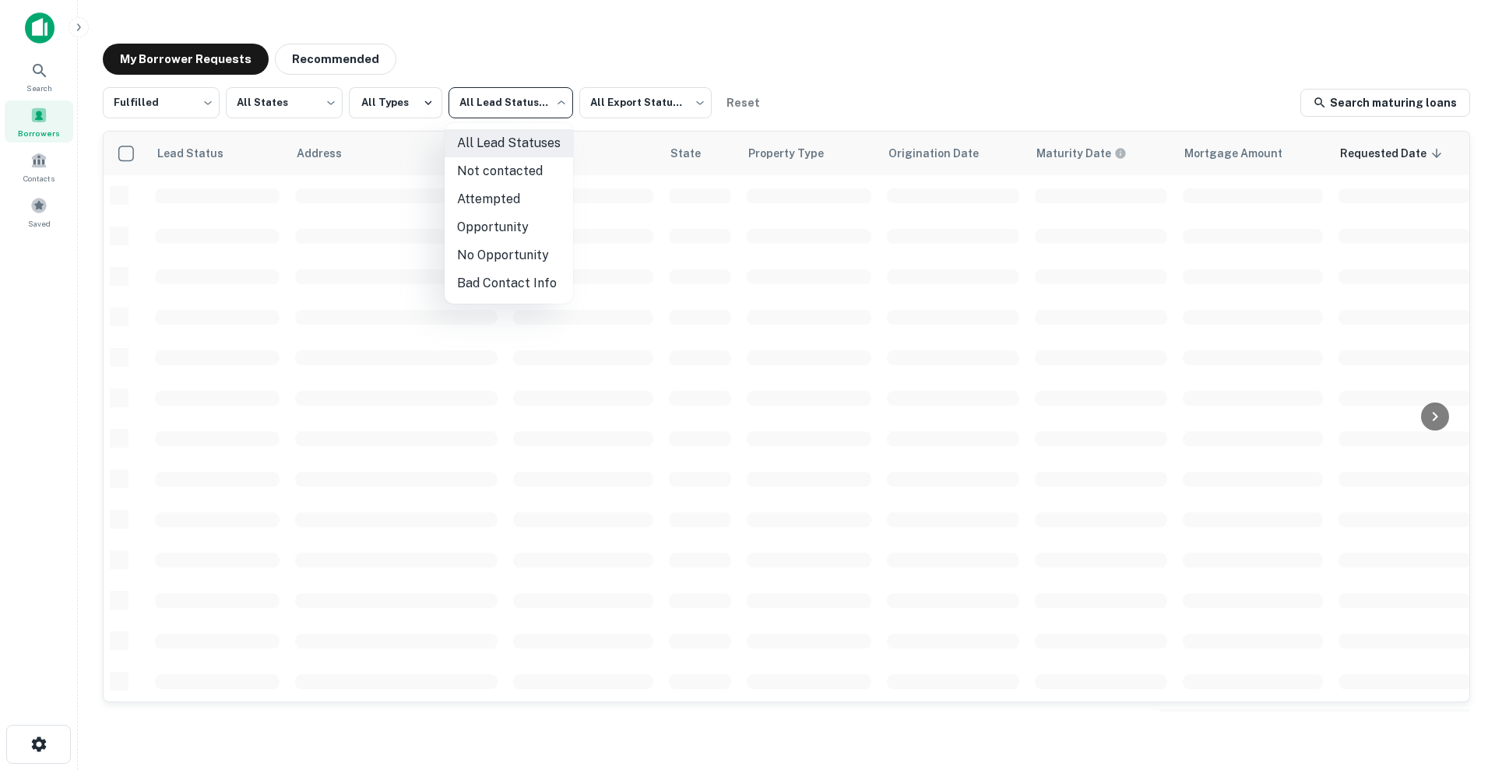
click at [515, 110] on body "Search Borrowers Contacts Saved My Borrower Requests Recommended Fulfilled ****…" at bounding box center [747, 385] width 1495 height 770
click at [524, 163] on li "Not contacted" at bounding box center [509, 171] width 128 height 28
type input "****"
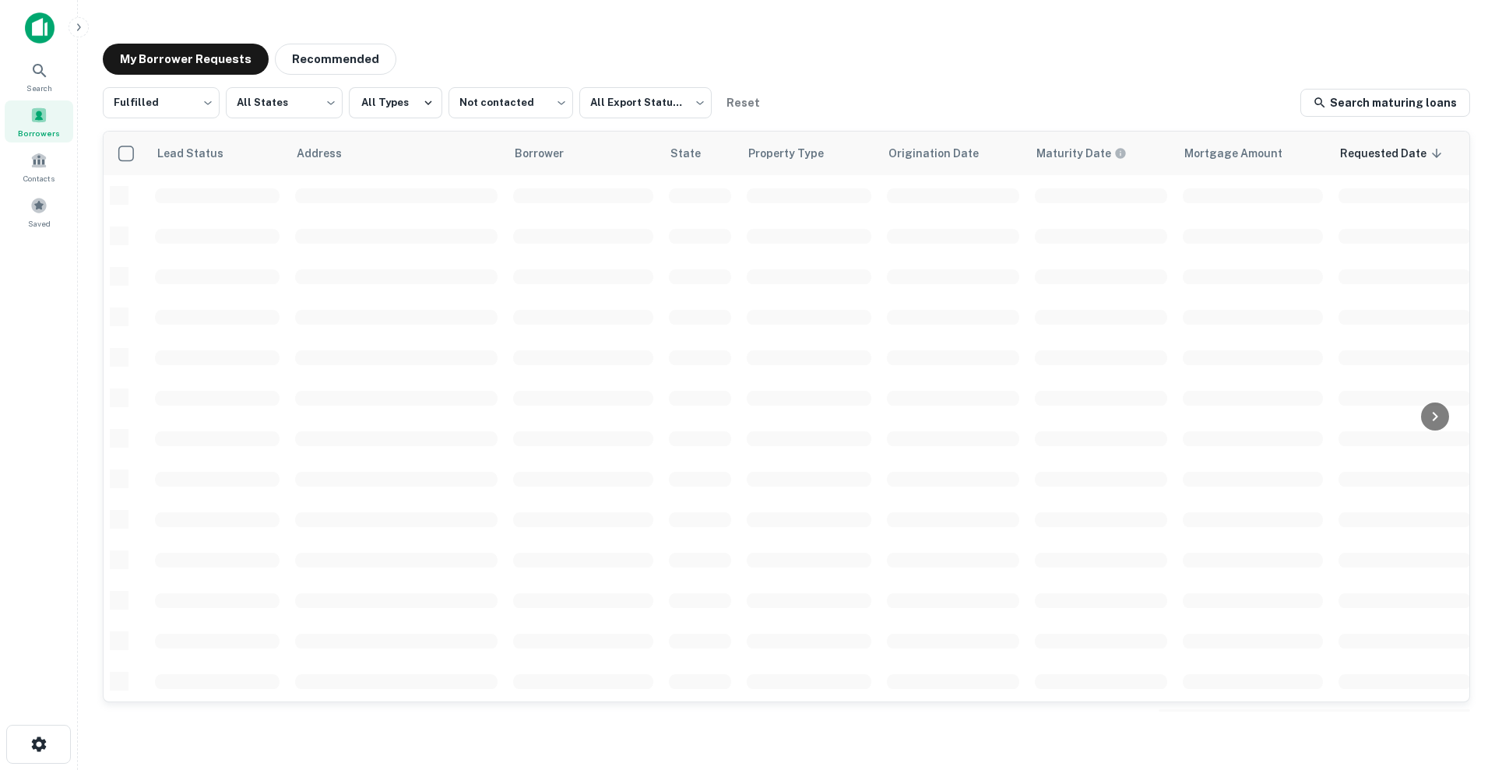
click at [858, 70] on div "My Borrower Requests Recommended" at bounding box center [786, 59] width 1367 height 31
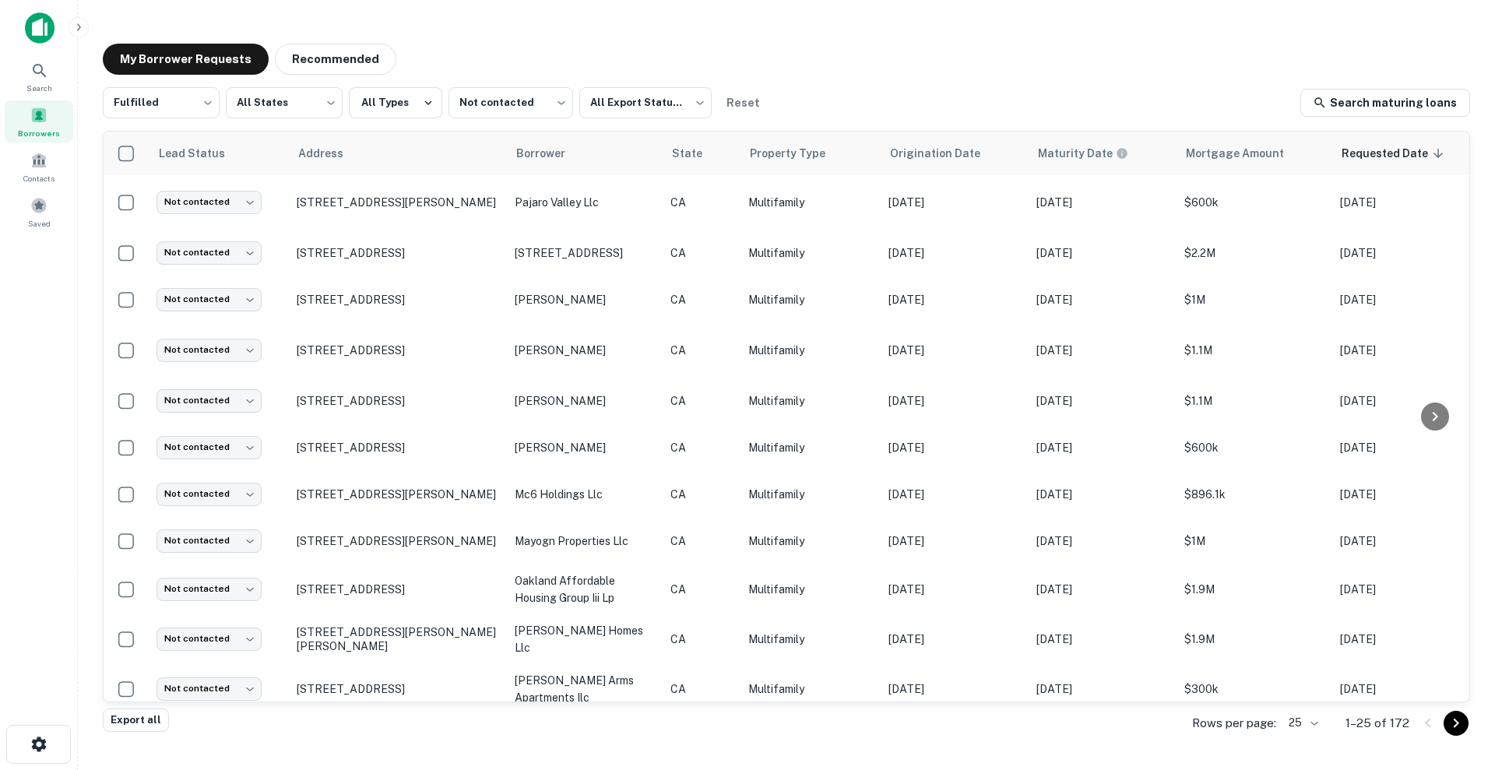
click at [1314, 717] on body "Search Borrowers Contacts Saved My Borrower Requests Recommended Fulfilled ****…" at bounding box center [747, 385] width 1495 height 770
